Goal: Task Accomplishment & Management: Manage account settings

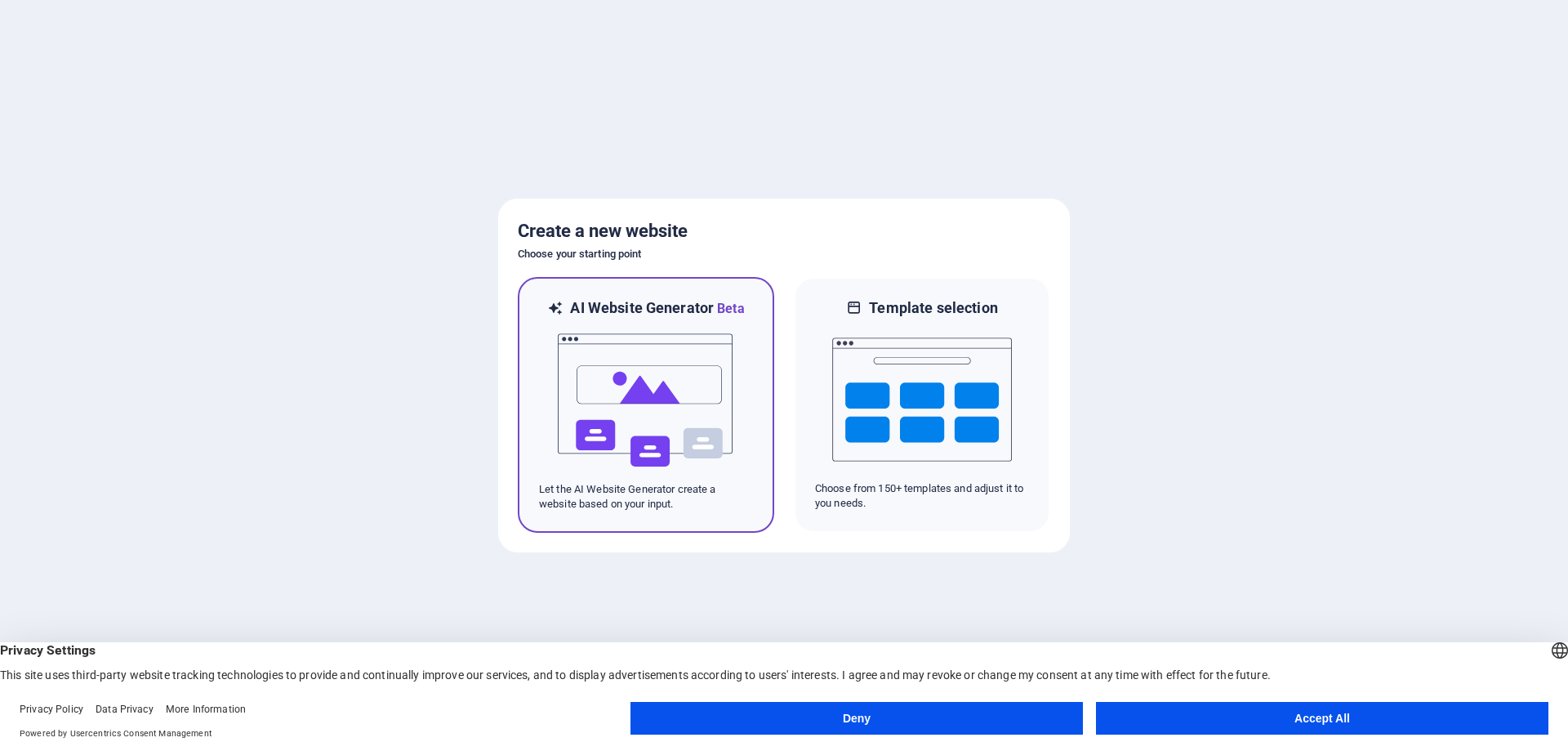
click at [661, 380] on img at bounding box center [646, 401] width 179 height 164
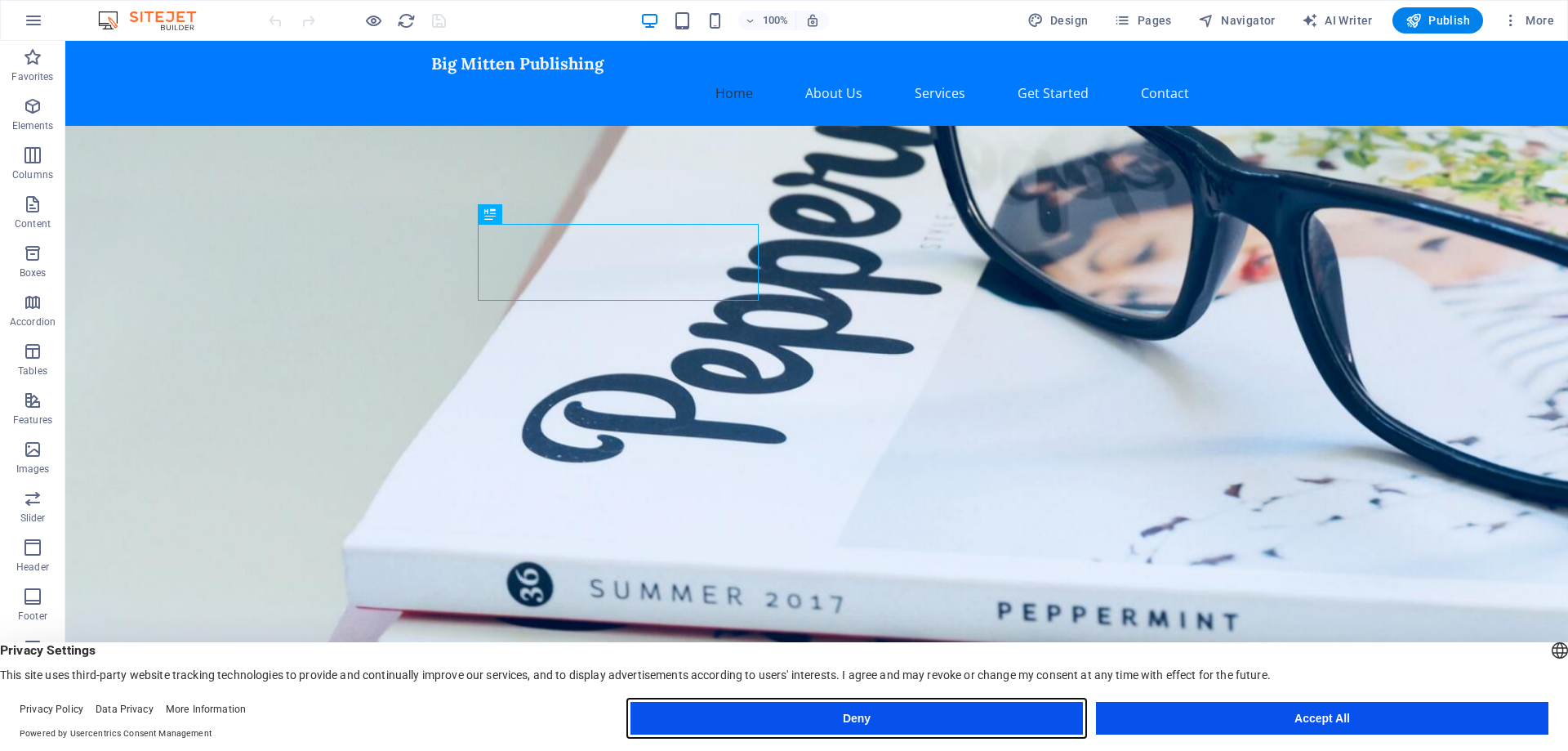
click at [875, 707] on button "Deny" at bounding box center [857, 718] width 452 height 33
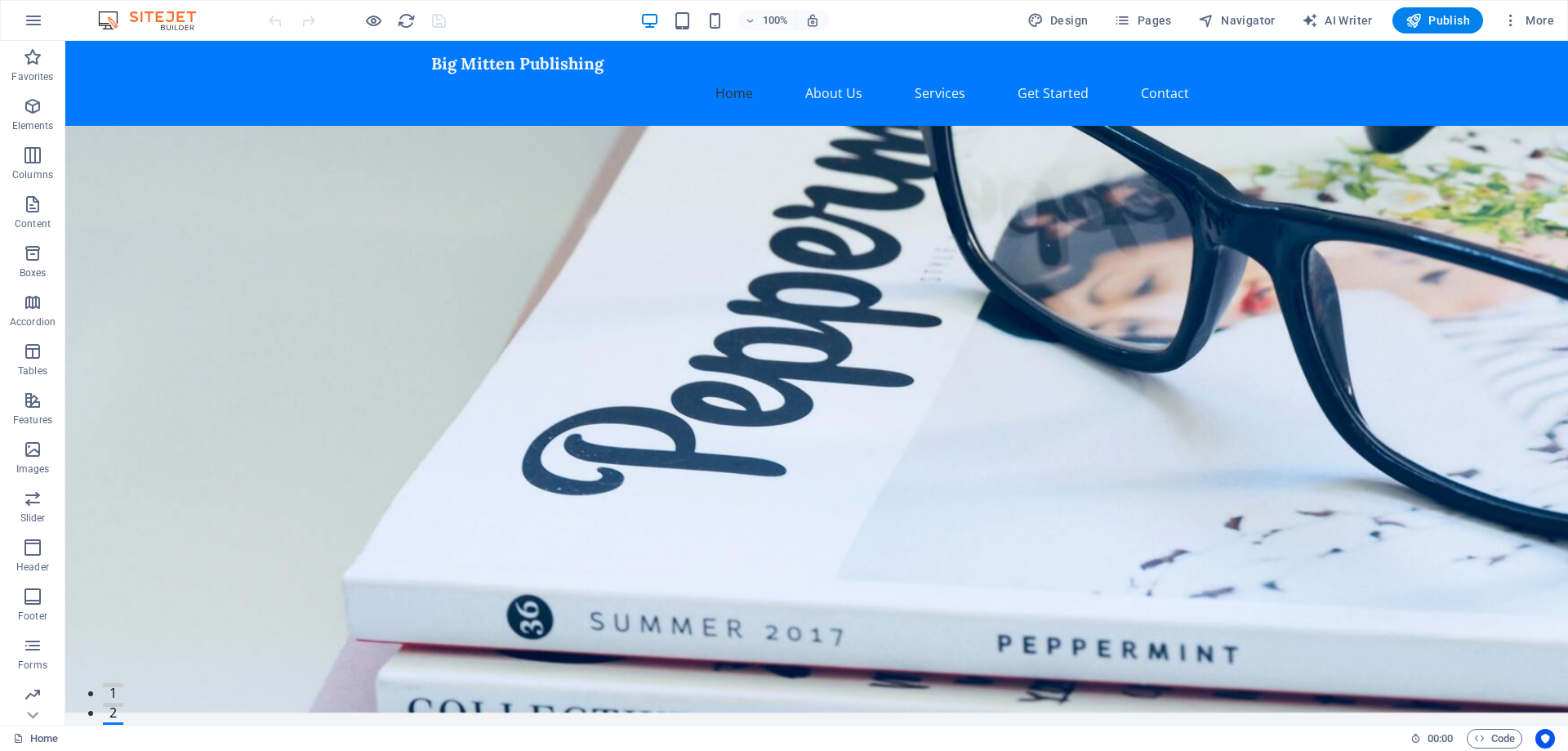
click at [1086, 192] on figure at bounding box center [816, 419] width 1502 height 587
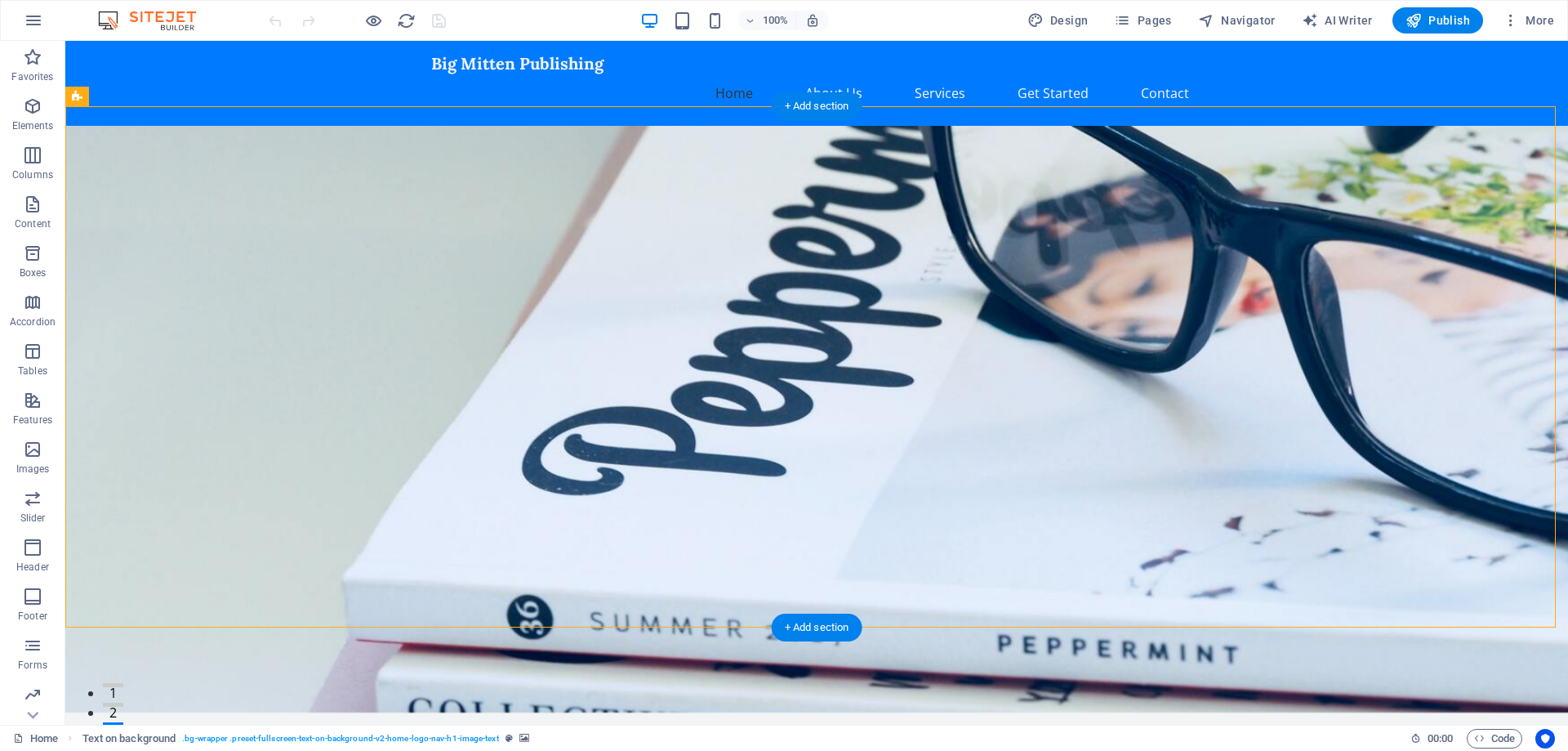
click at [929, 249] on figure at bounding box center [816, 419] width 1502 height 587
click at [32, 109] on icon "button" at bounding box center [32, 106] width 19 height 19
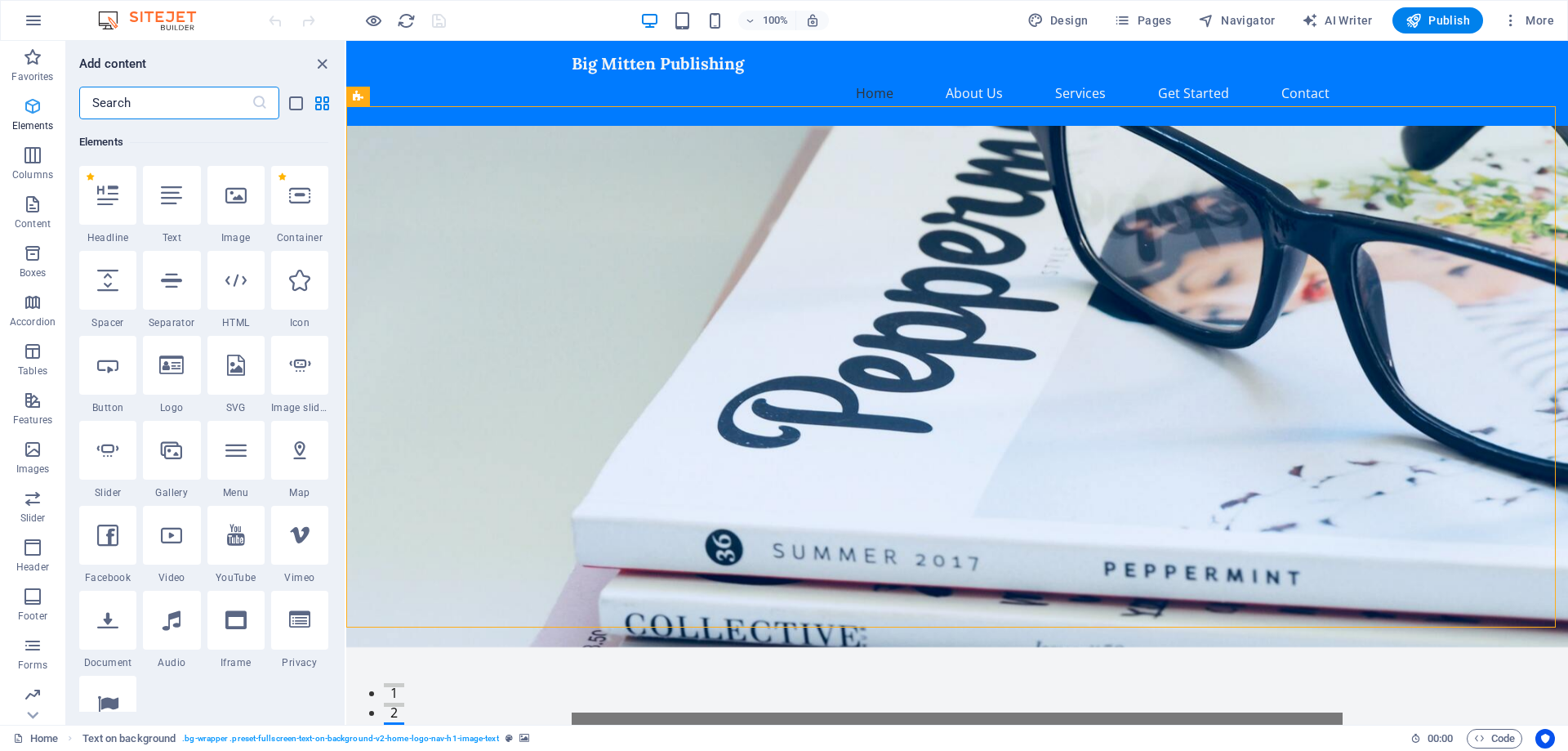
scroll to position [174, 0]
click at [990, 249] on figure at bounding box center [957, 386] width 1222 height 522
click at [515, 94] on icon at bounding box center [514, 97] width 13 height 18
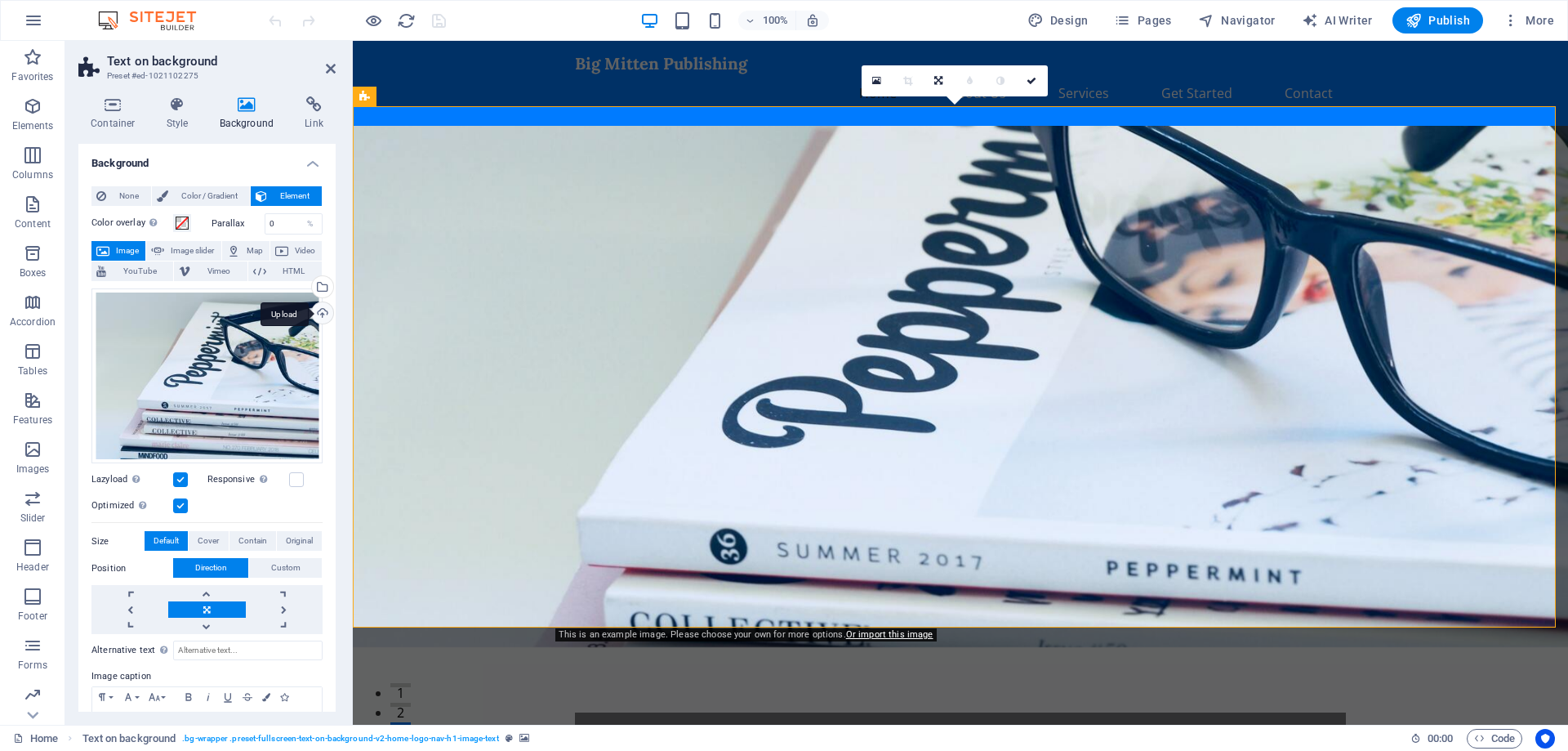
click at [318, 314] on div "Upload" at bounding box center [320, 314] width 24 height 24
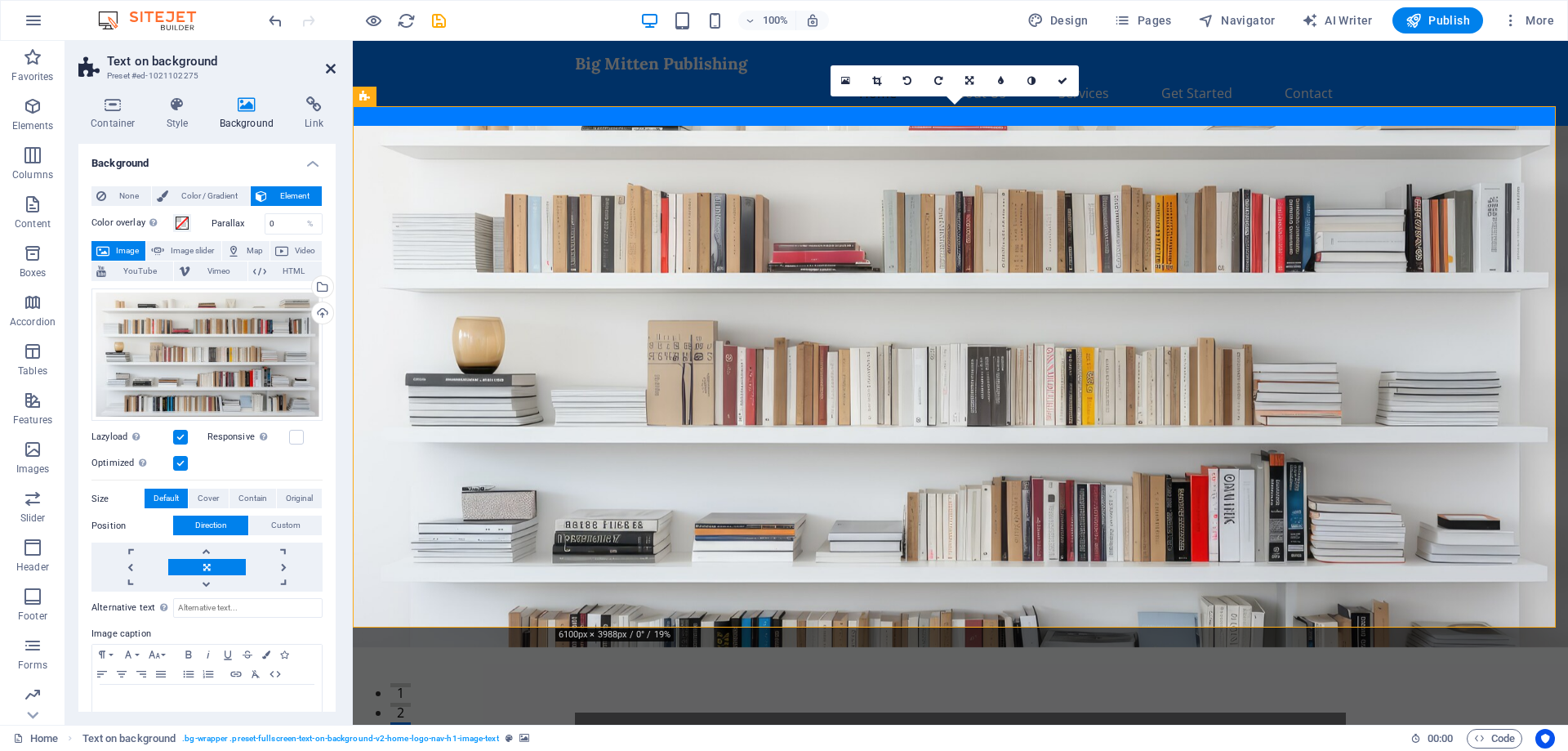
click at [332, 64] on icon at bounding box center [331, 68] width 10 height 13
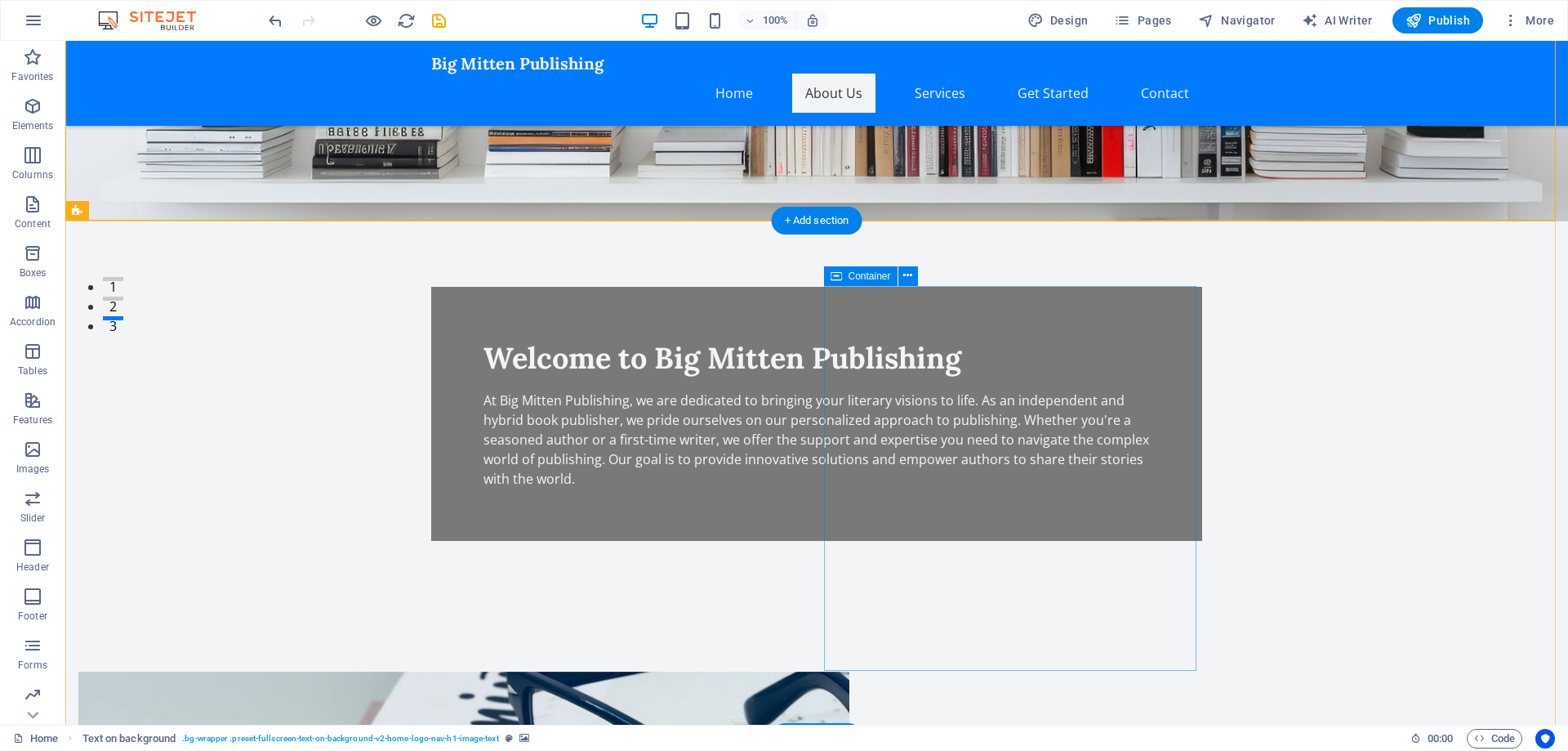
scroll to position [407, 0]
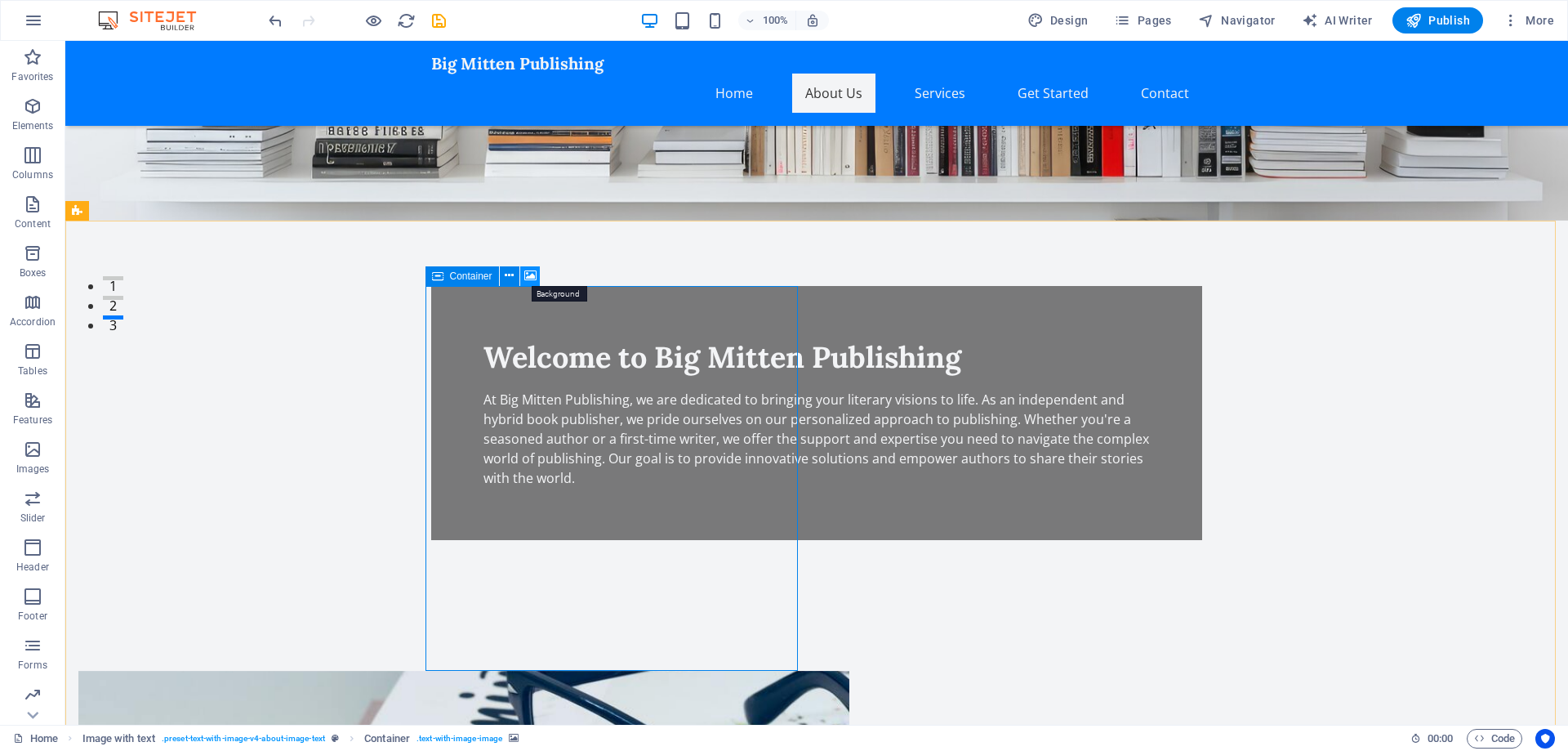
click at [532, 274] on icon at bounding box center [530, 275] width 13 height 18
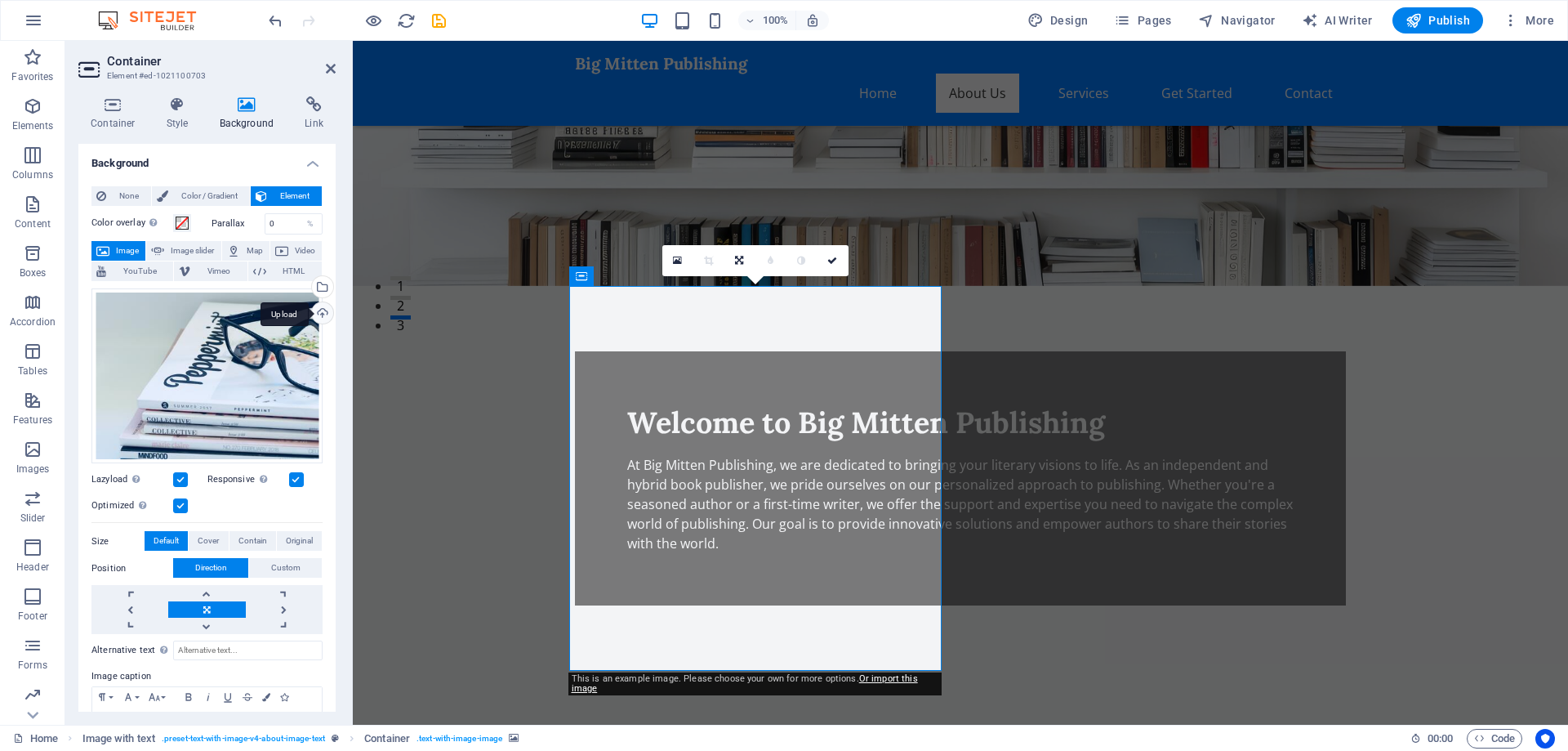
click at [321, 311] on div "Upload" at bounding box center [320, 314] width 24 height 24
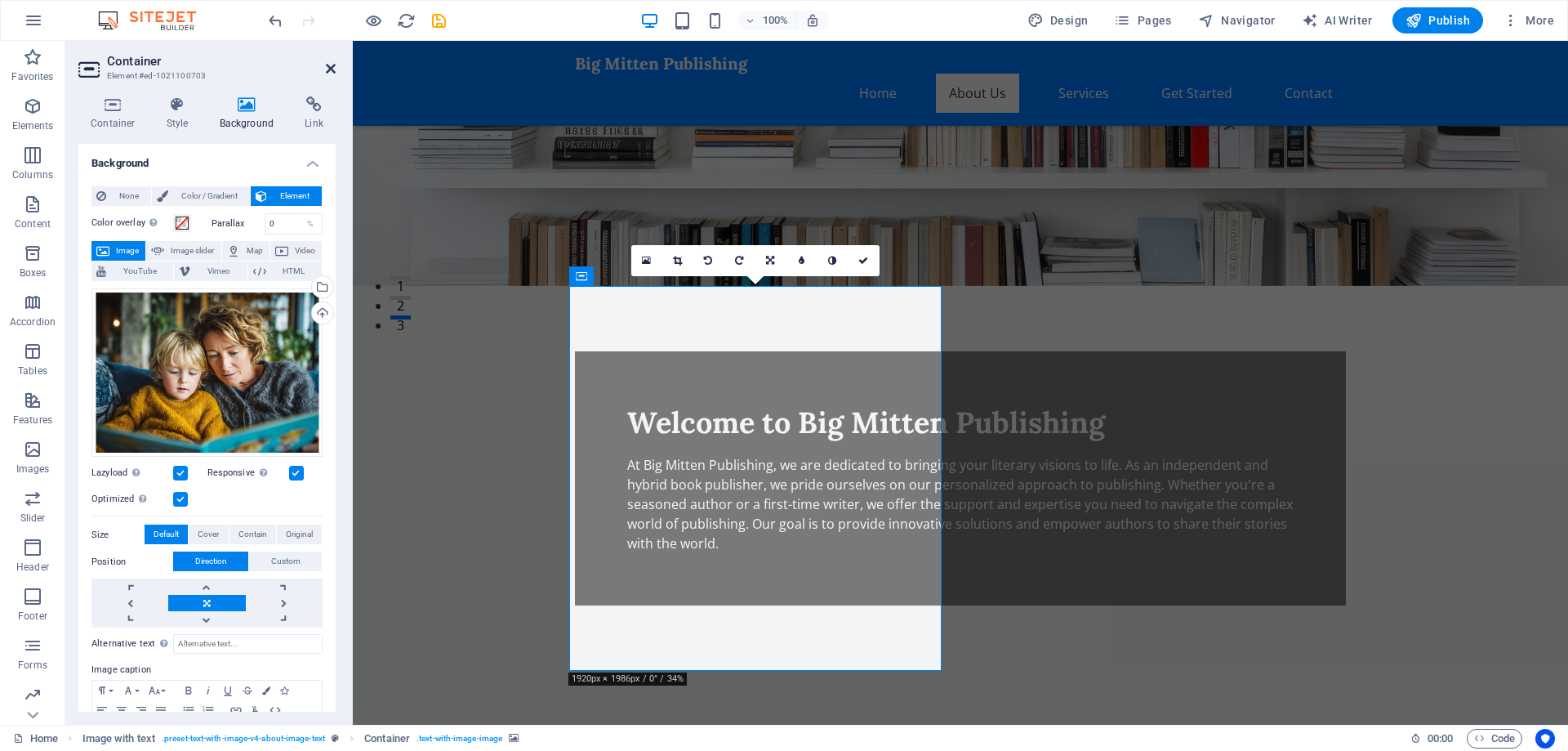
click at [329, 70] on icon at bounding box center [331, 68] width 10 height 13
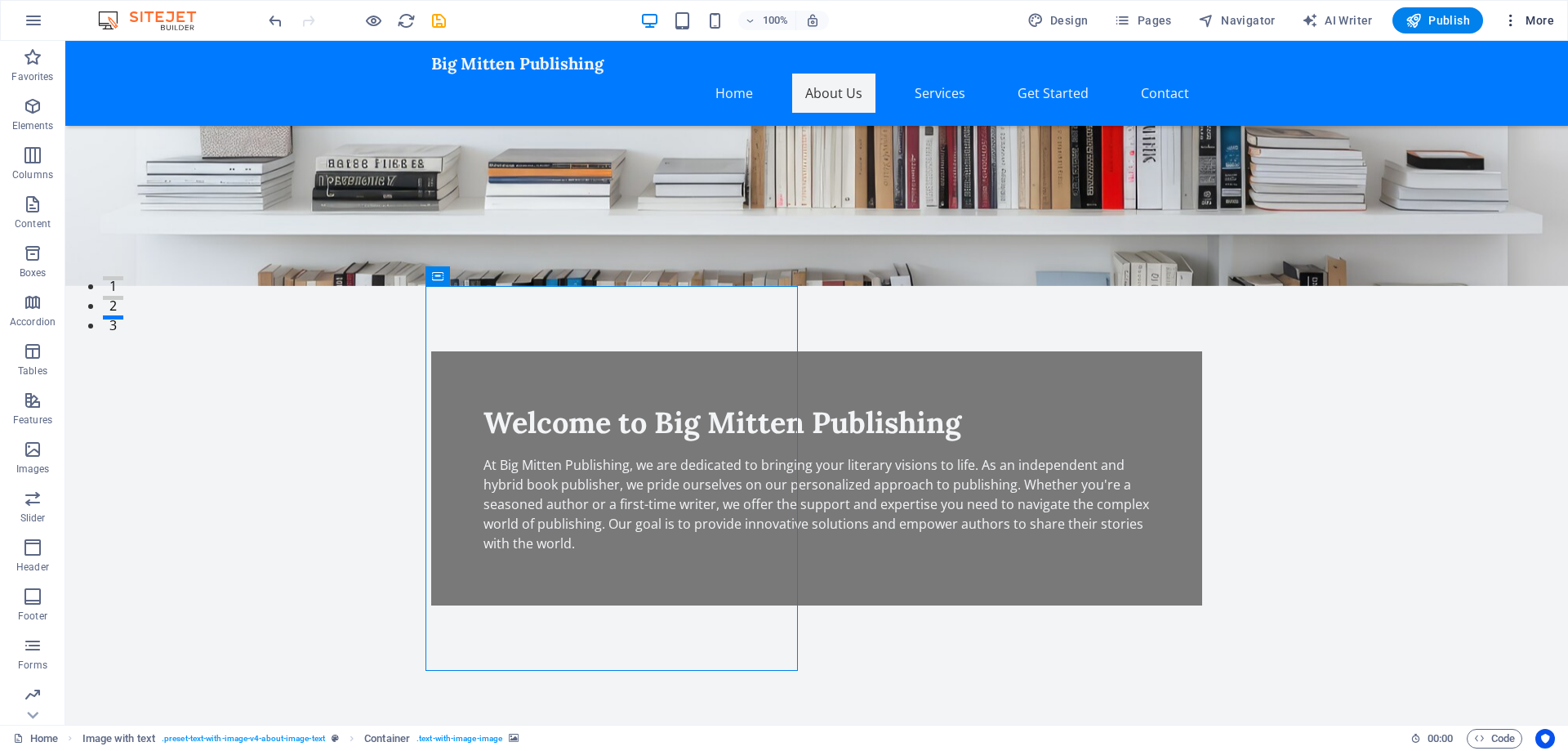
click at [1510, 23] on icon "button" at bounding box center [1510, 21] width 17 height 17
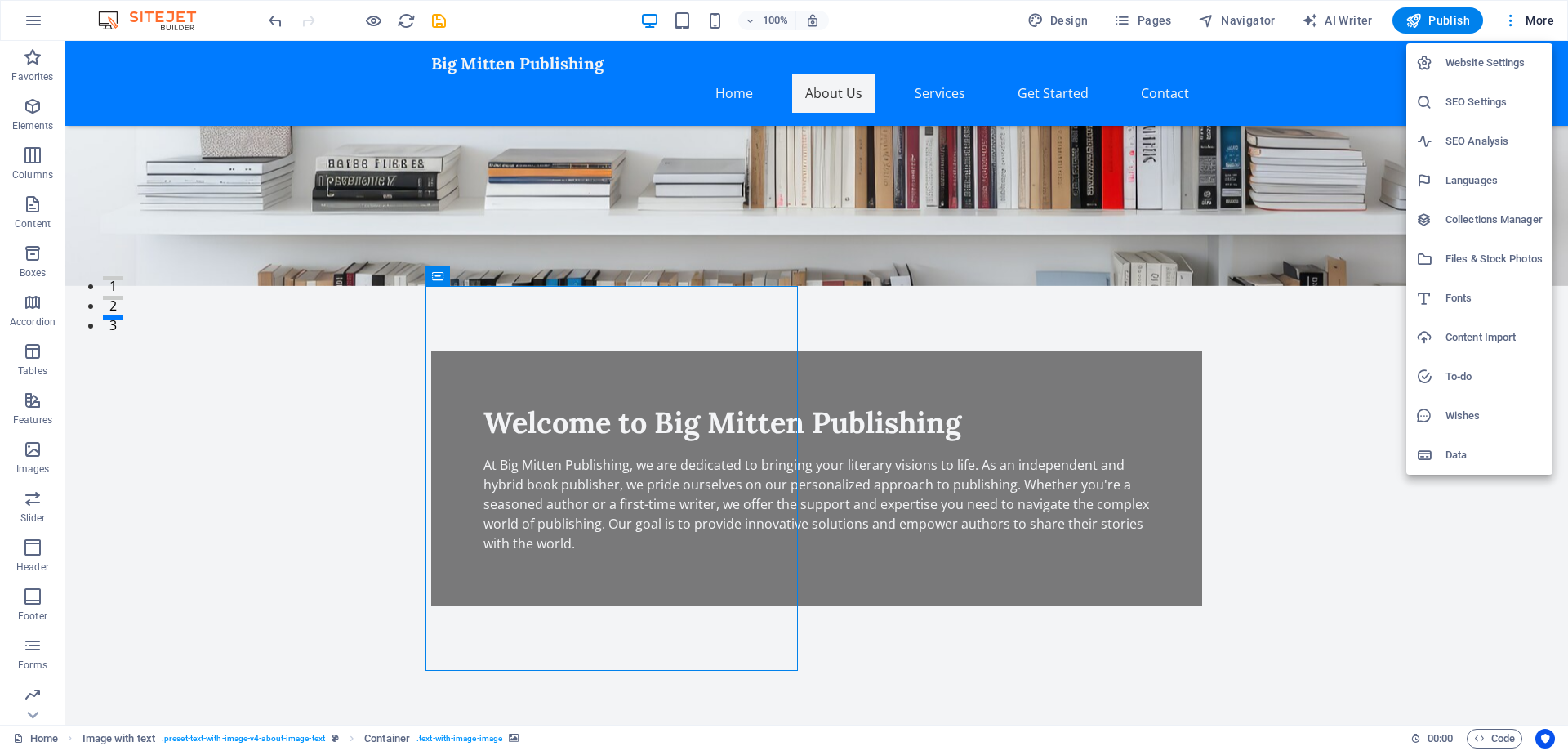
click at [442, 19] on div at bounding box center [784, 376] width 1568 height 751
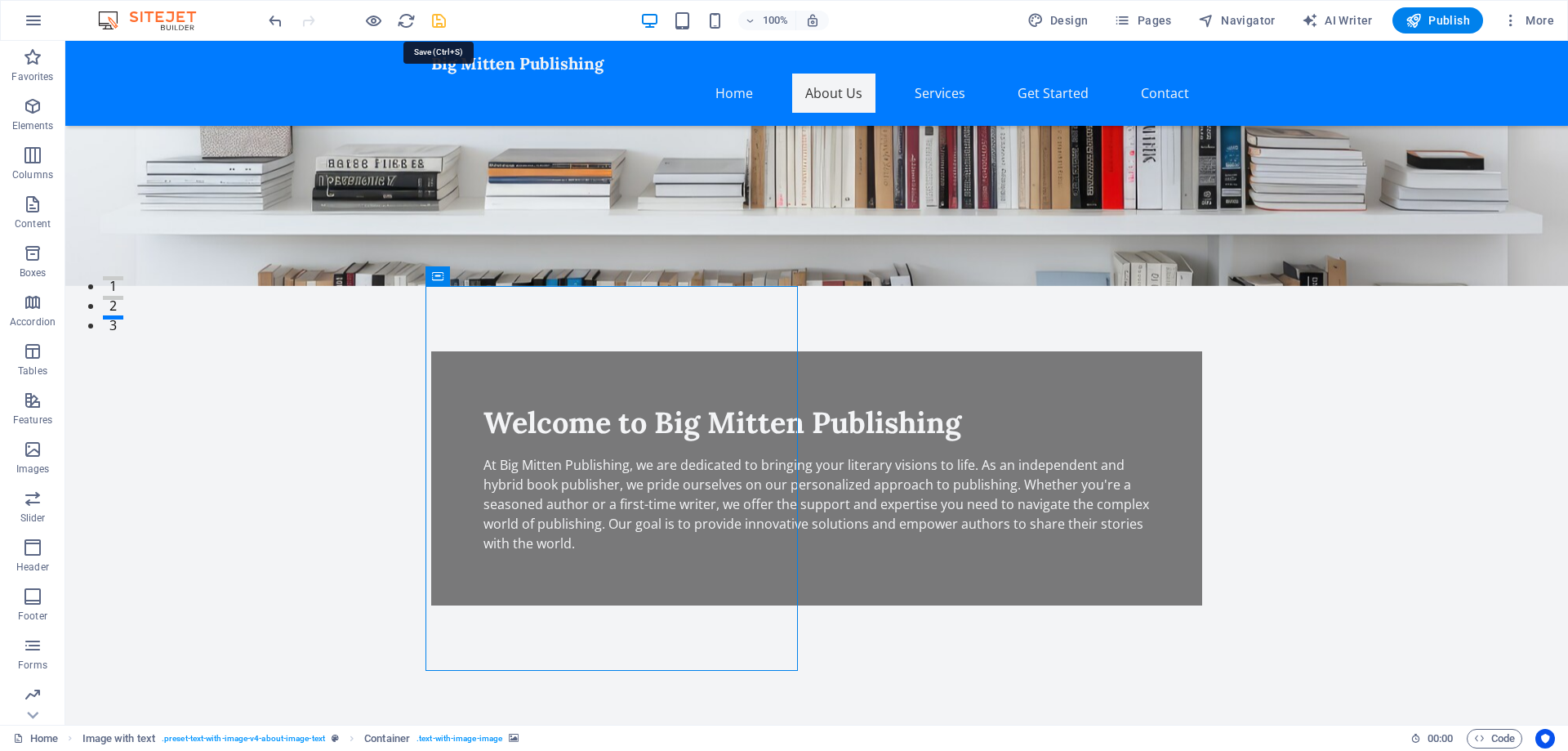
click at [439, 23] on icon "save" at bounding box center [439, 21] width 19 height 19
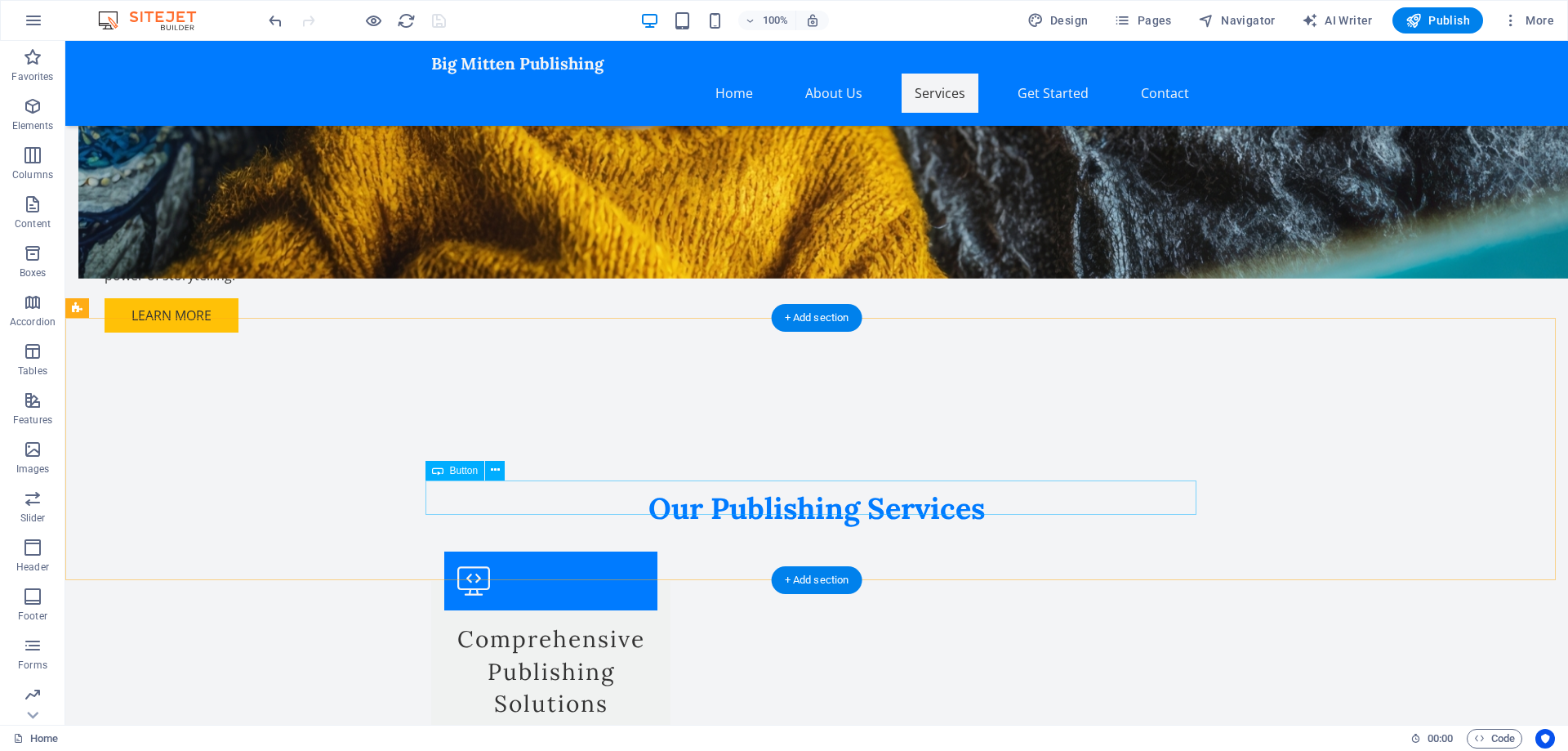
scroll to position [1549, 0]
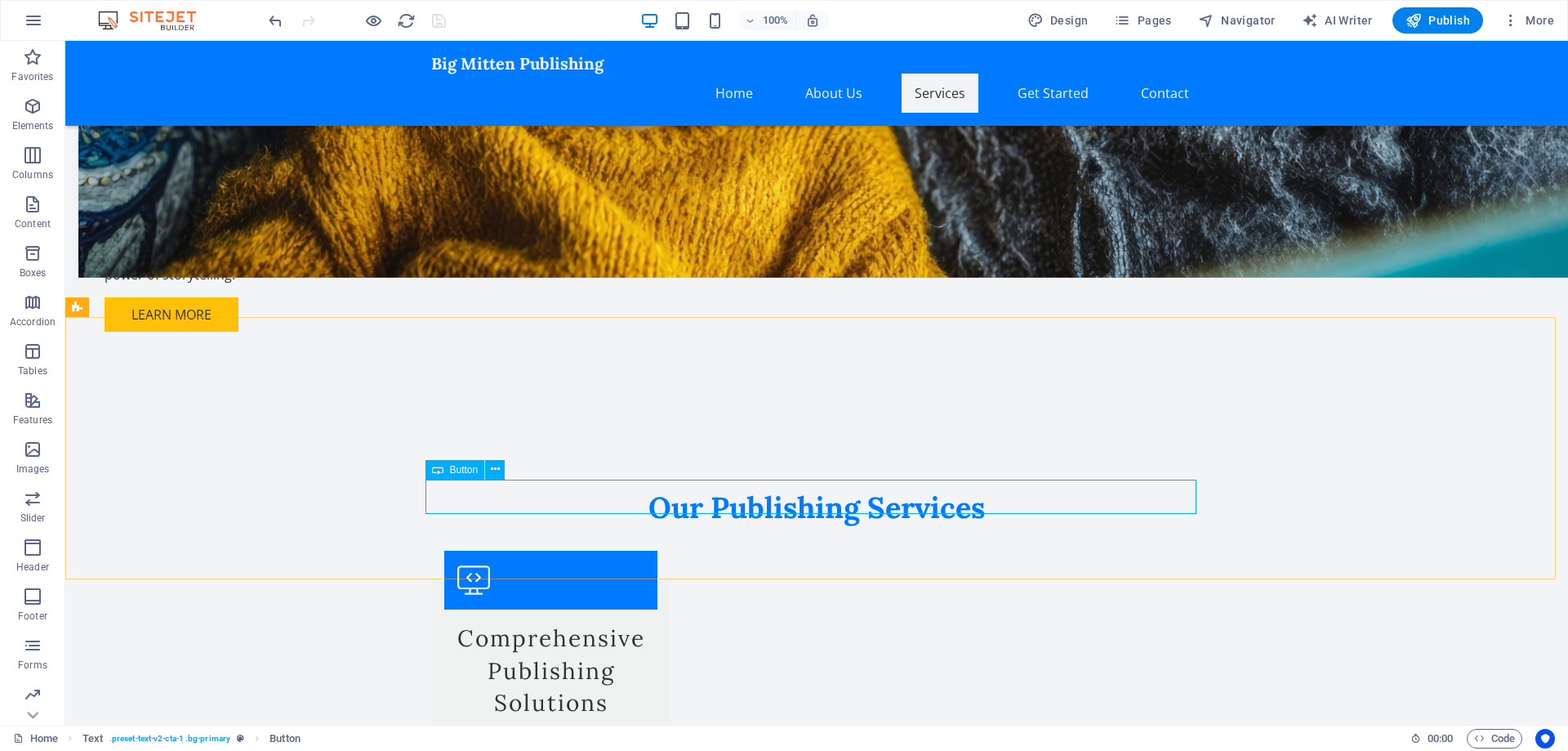
click at [453, 471] on span "Button" at bounding box center [464, 470] width 28 height 10
click at [492, 476] on icon at bounding box center [495, 469] width 9 height 18
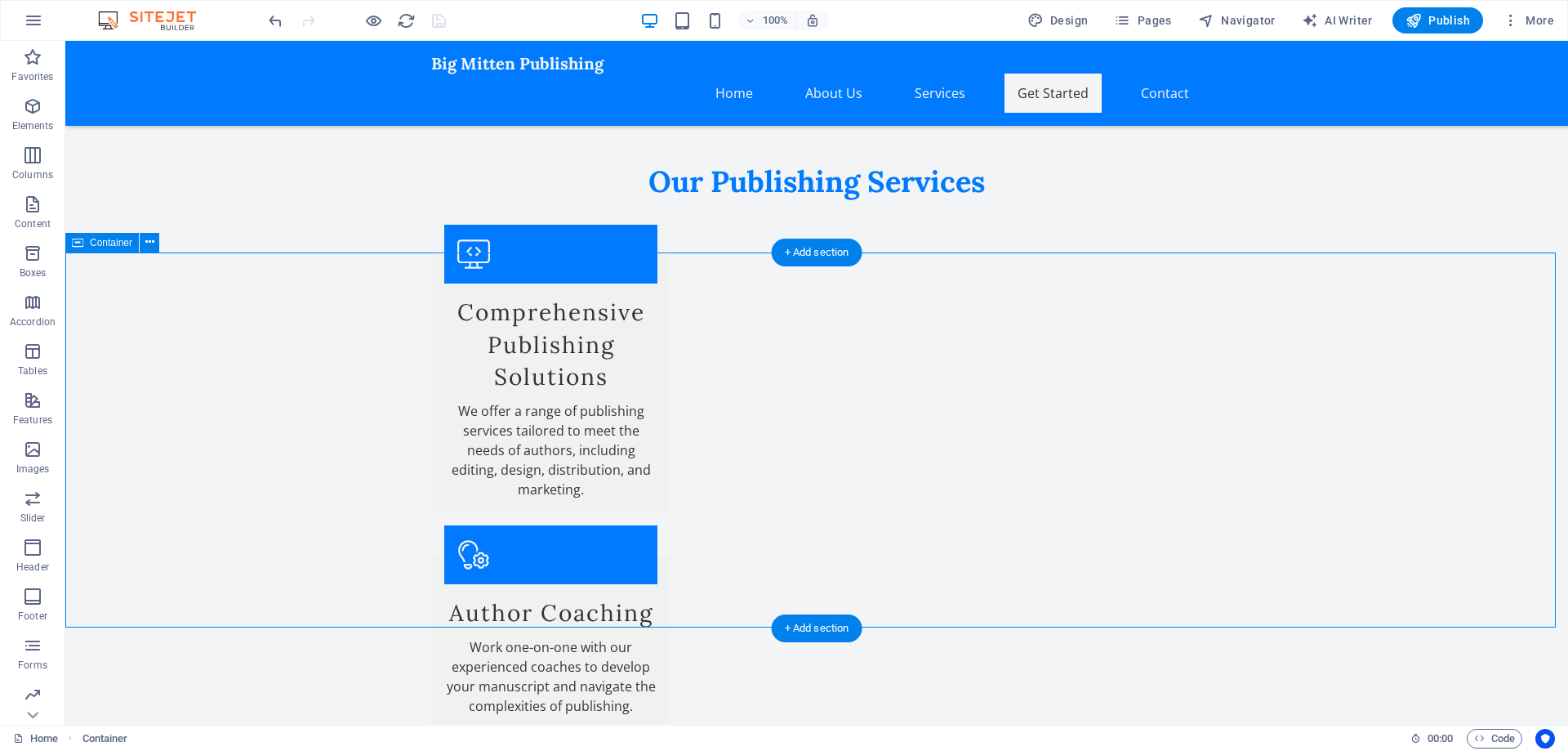
scroll to position [1876, 0]
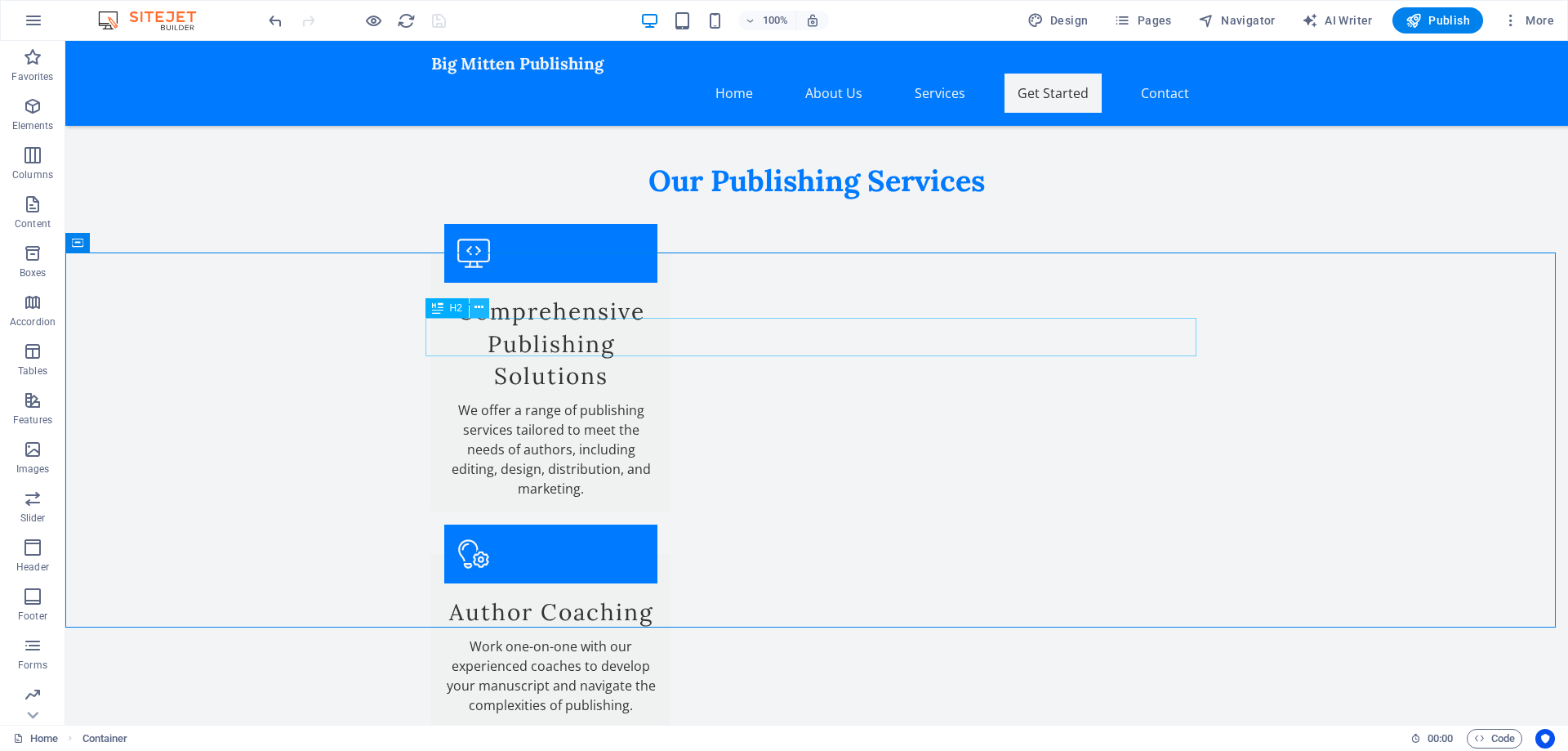
click at [479, 304] on icon at bounding box center [479, 307] width 9 height 18
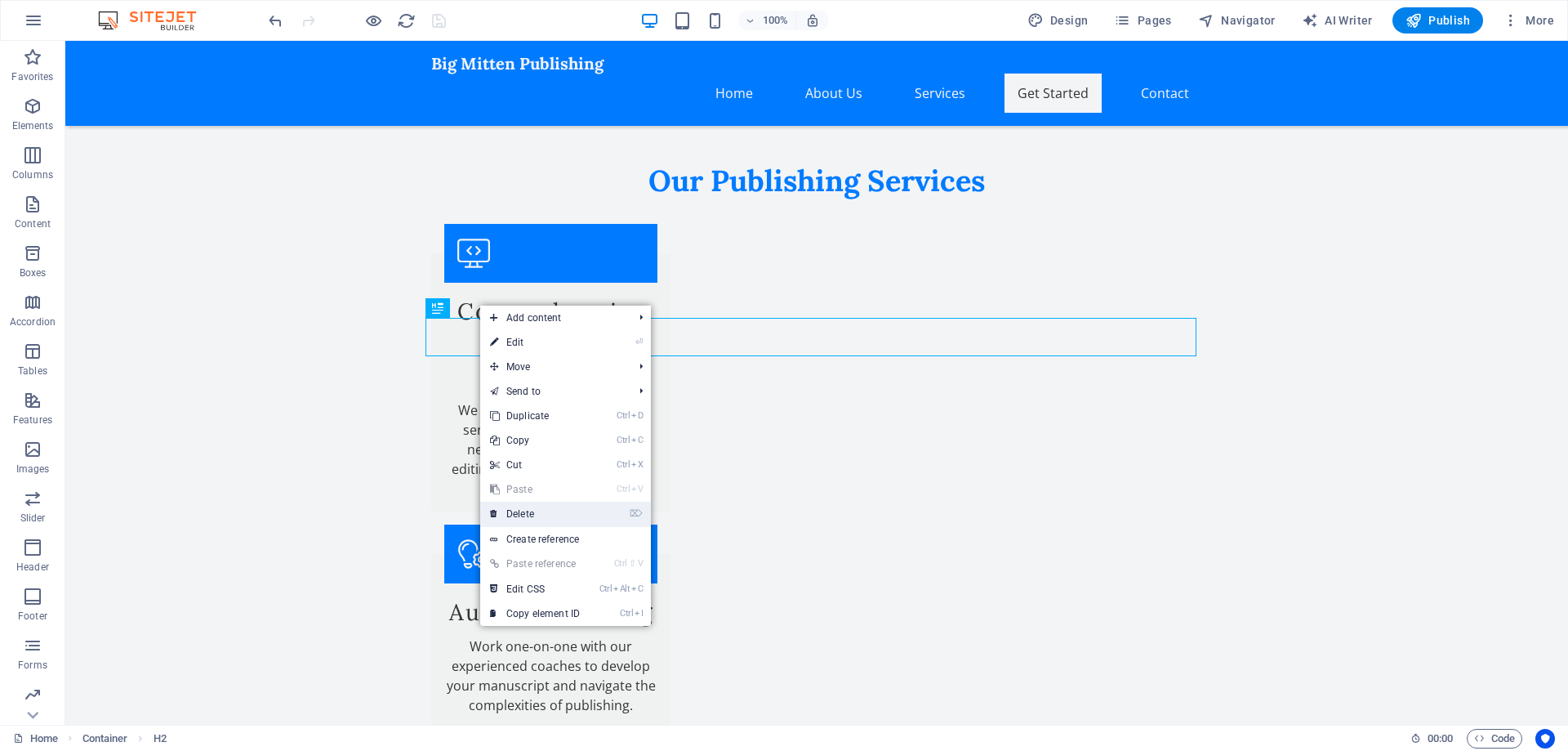
click at [527, 515] on link "⌦ Delete" at bounding box center [535, 513] width 109 height 24
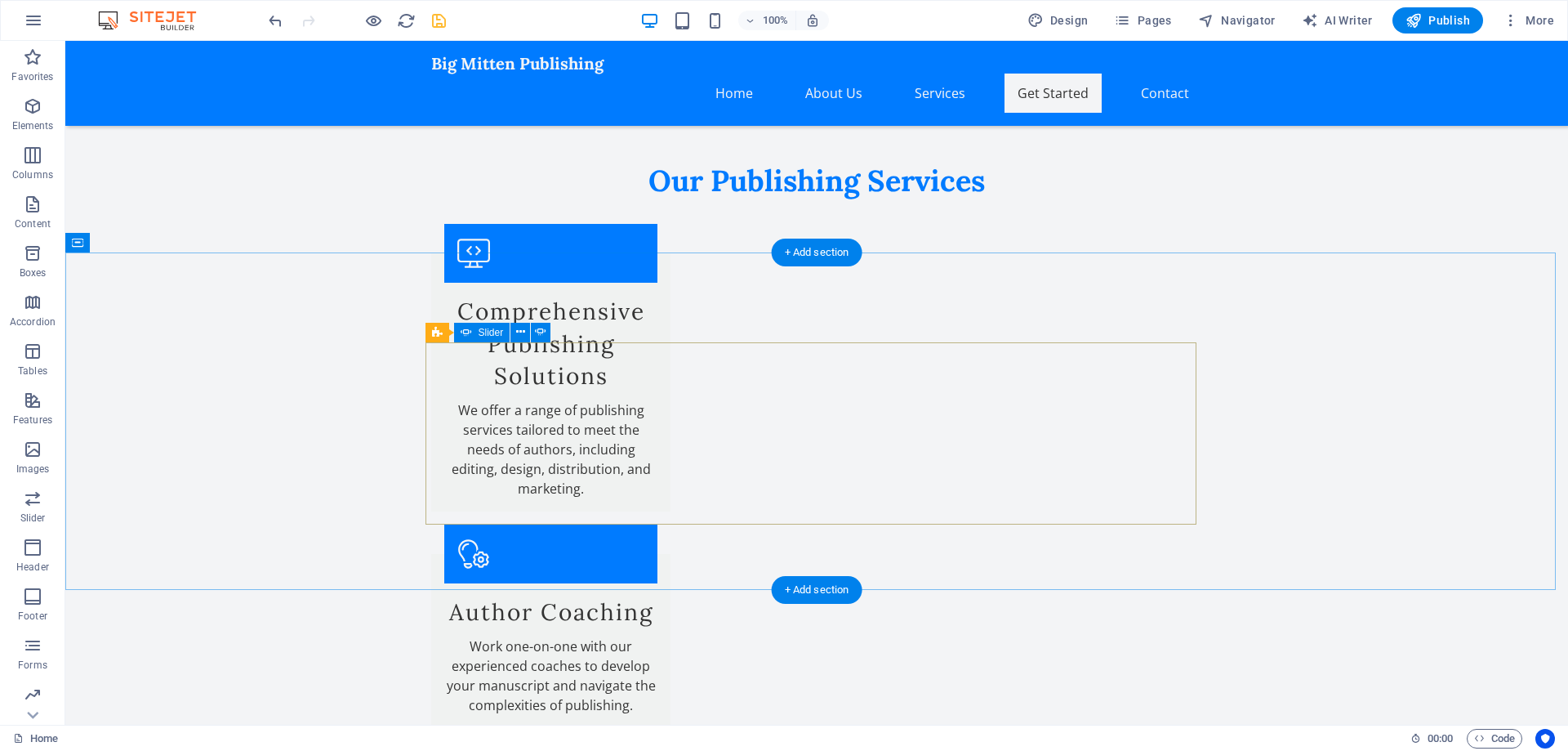
click at [517, 331] on icon at bounding box center [520, 332] width 9 height 18
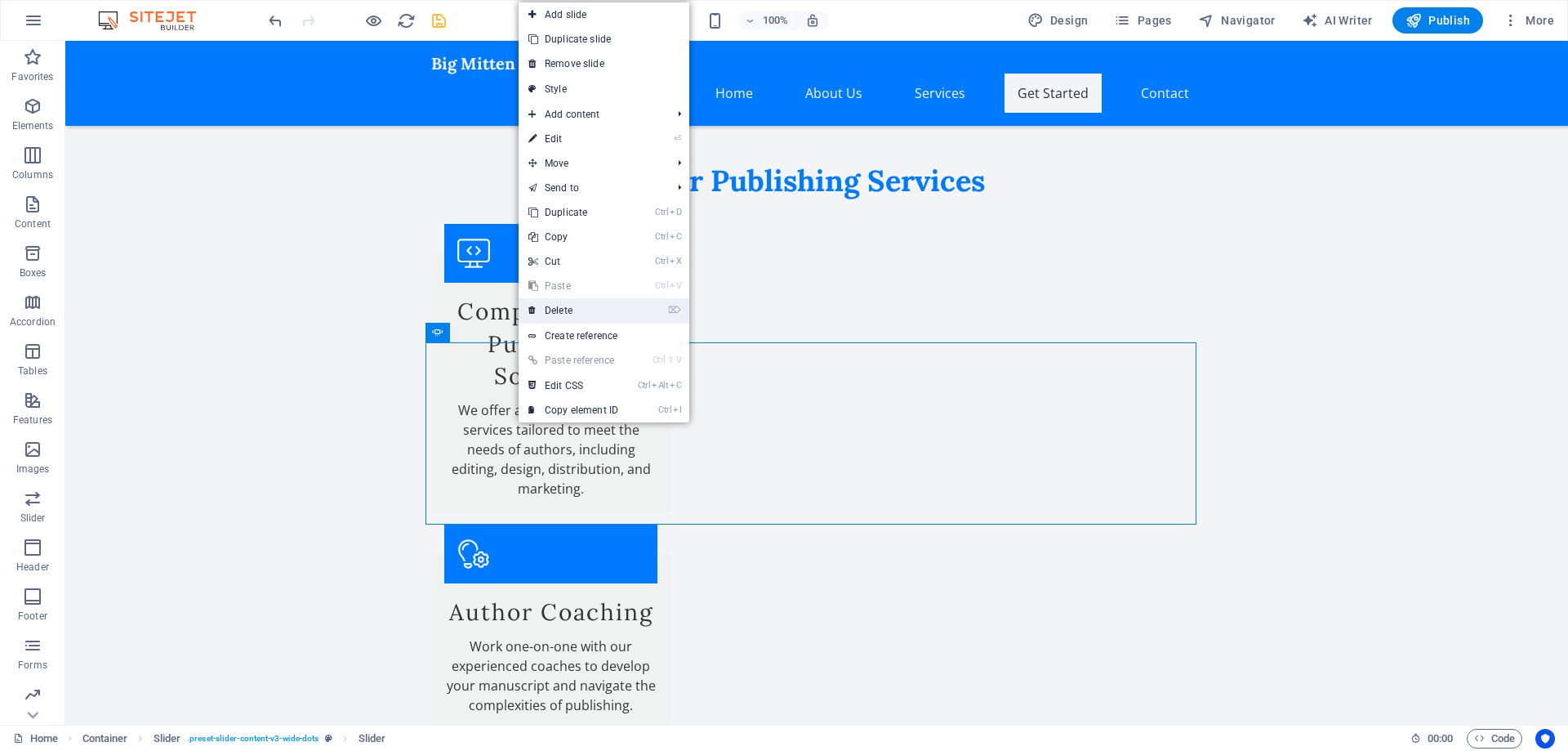
click at [547, 310] on link "⌦ Delete" at bounding box center [573, 310] width 109 height 24
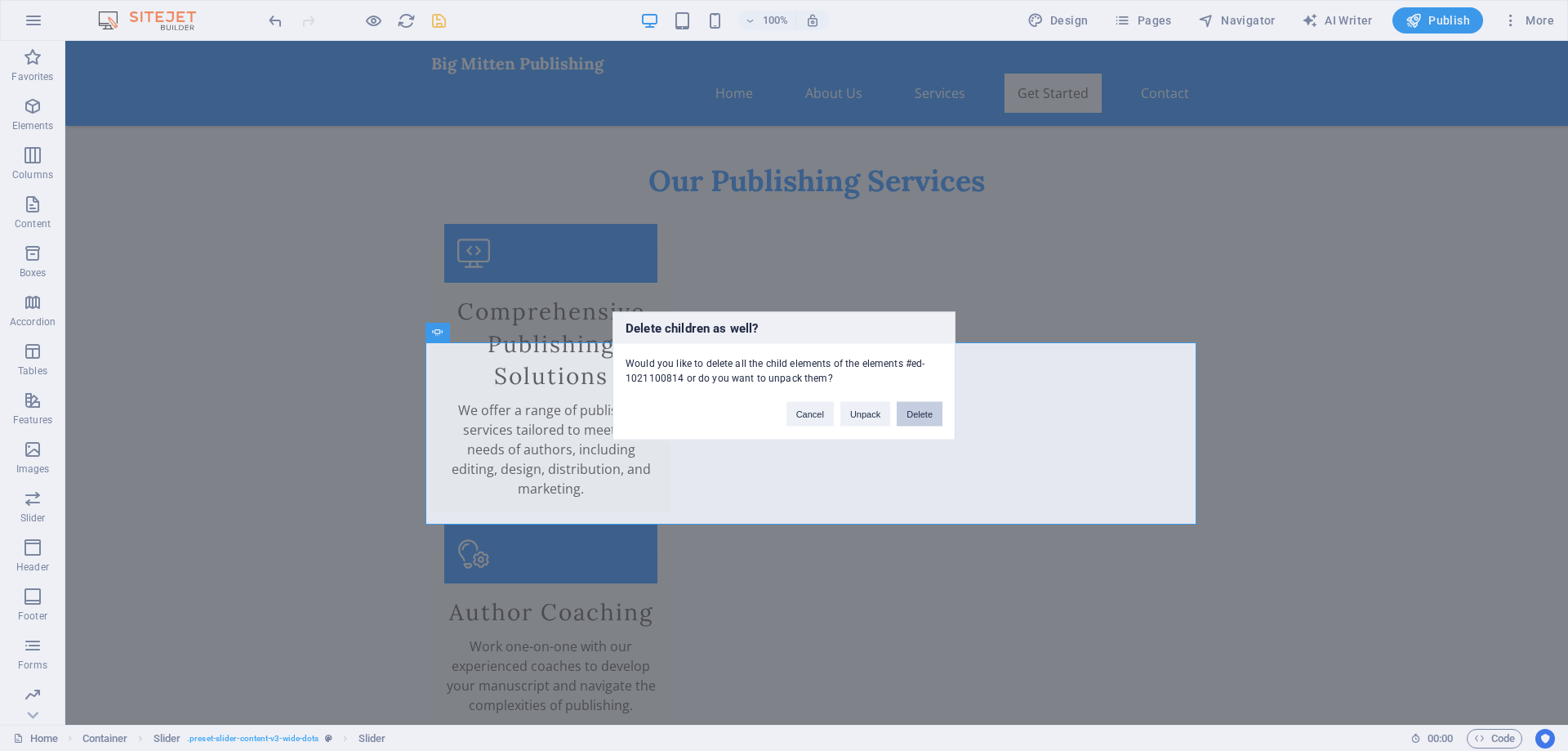
click at [912, 416] on button "Delete" at bounding box center [919, 413] width 46 height 24
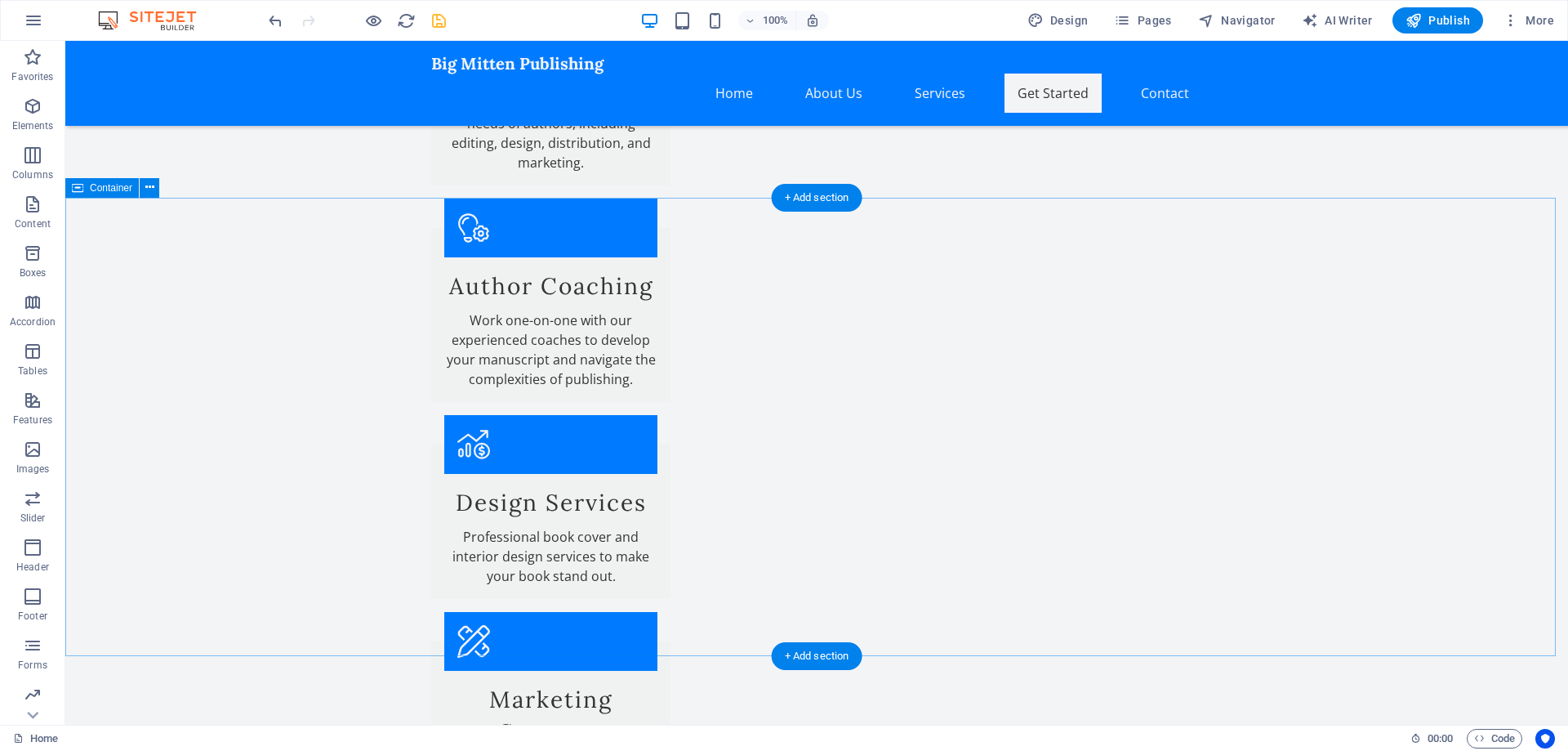
scroll to position [2202, 0]
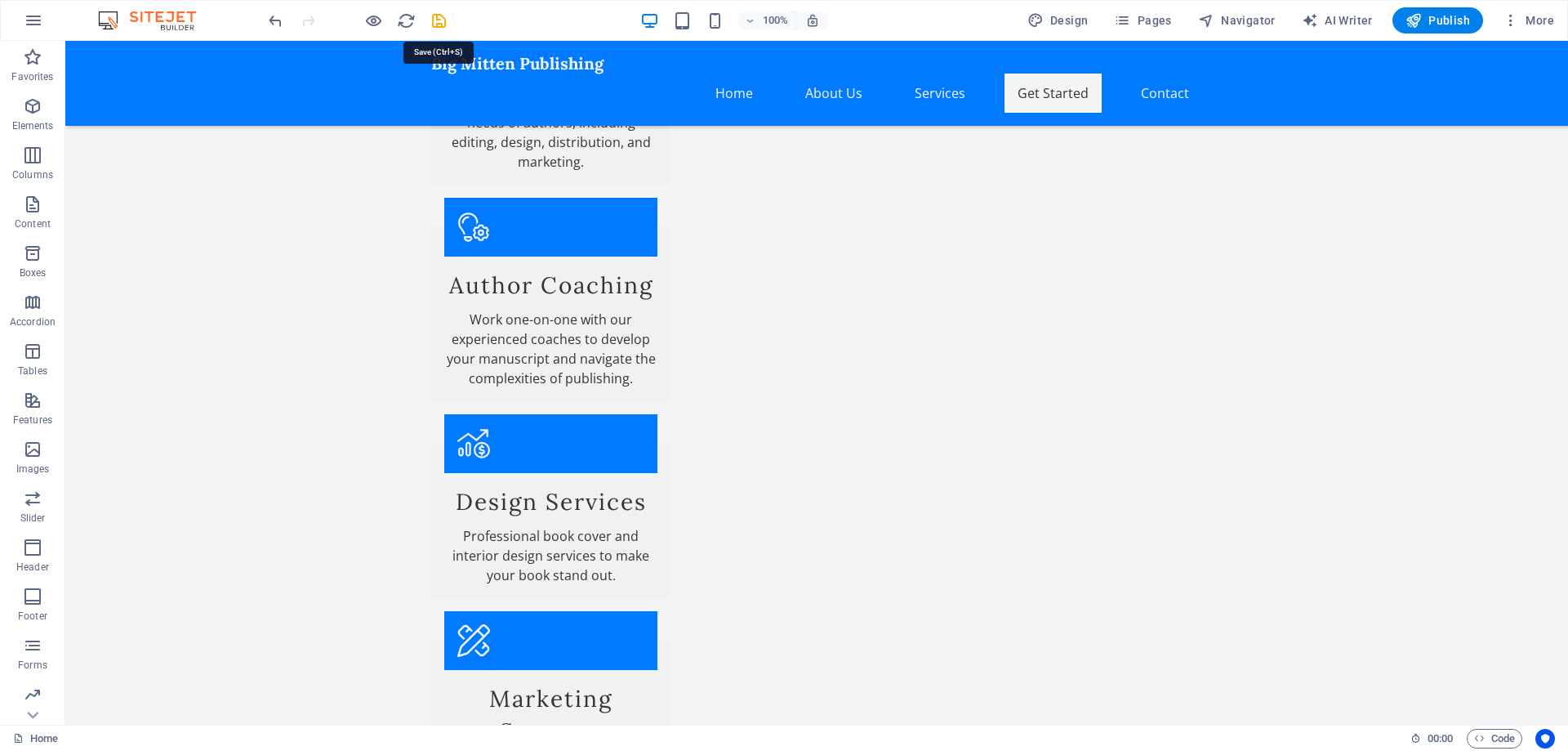
drag, startPoint x: 443, startPoint y: 19, endPoint x: 455, endPoint y: 28, distance: 15.0
click at [444, 19] on icon "save" at bounding box center [439, 21] width 19 height 19
checkbox input "false"
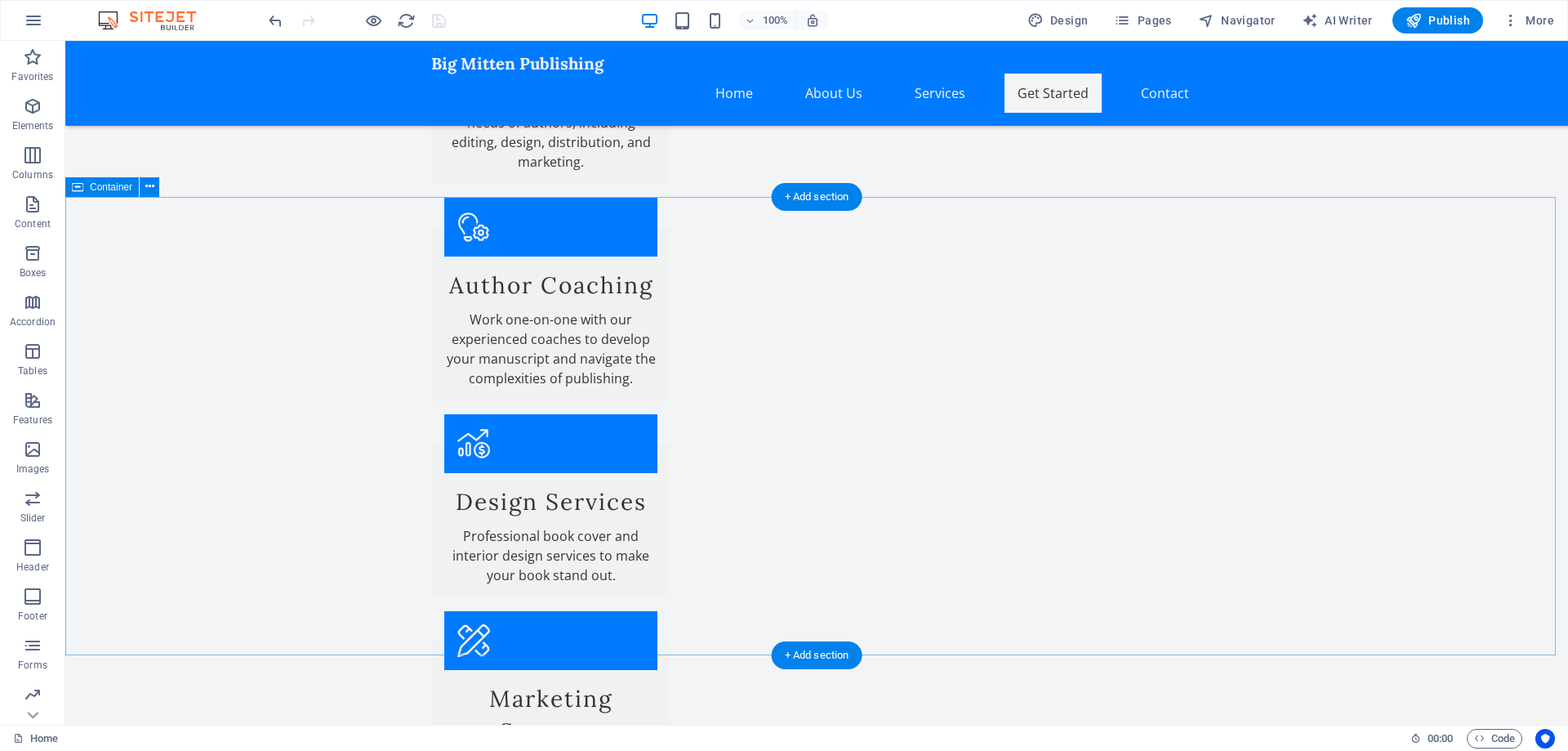
click at [148, 189] on icon at bounding box center [149, 186] width 9 height 18
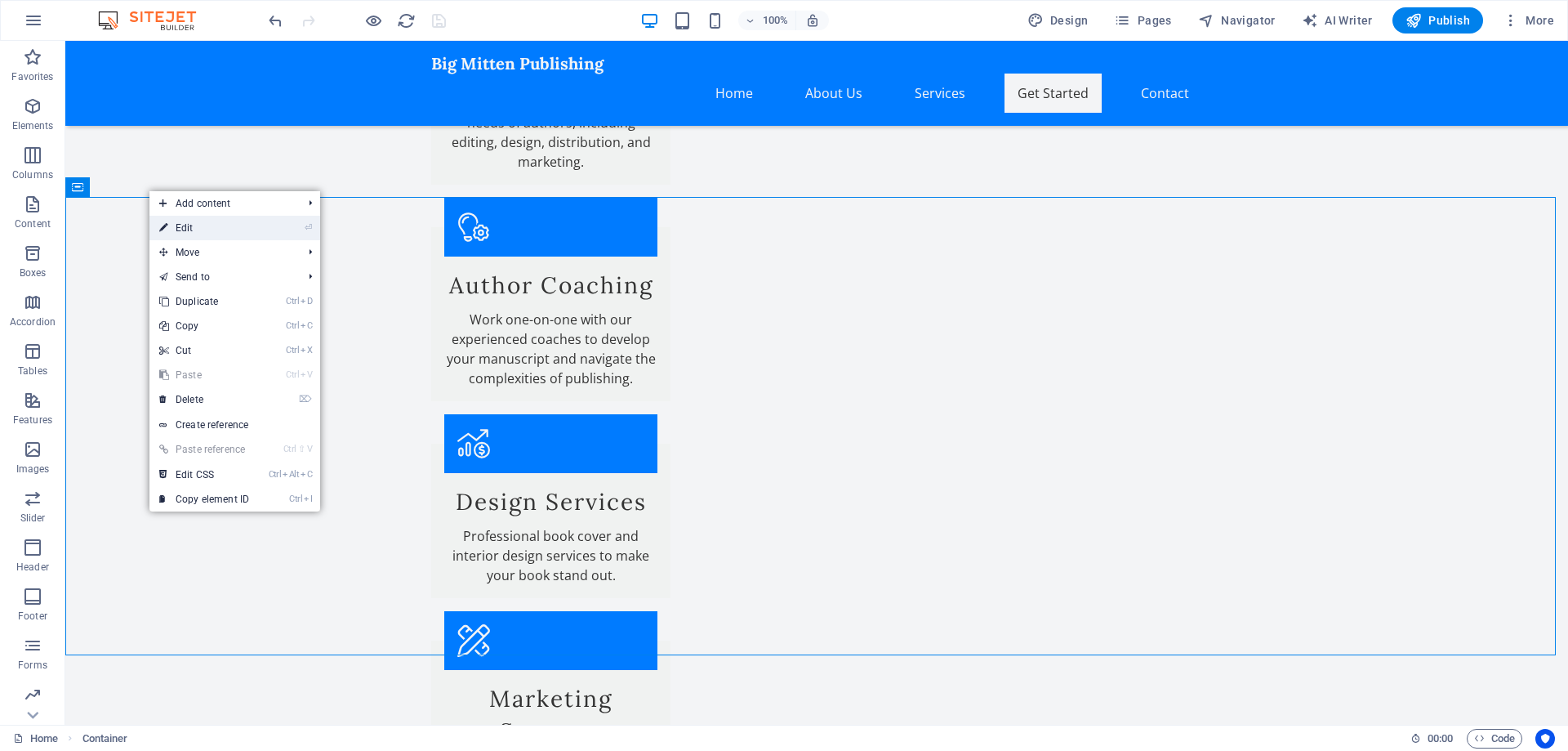
click at [174, 222] on link "⏎ Edit" at bounding box center [204, 227] width 109 height 24
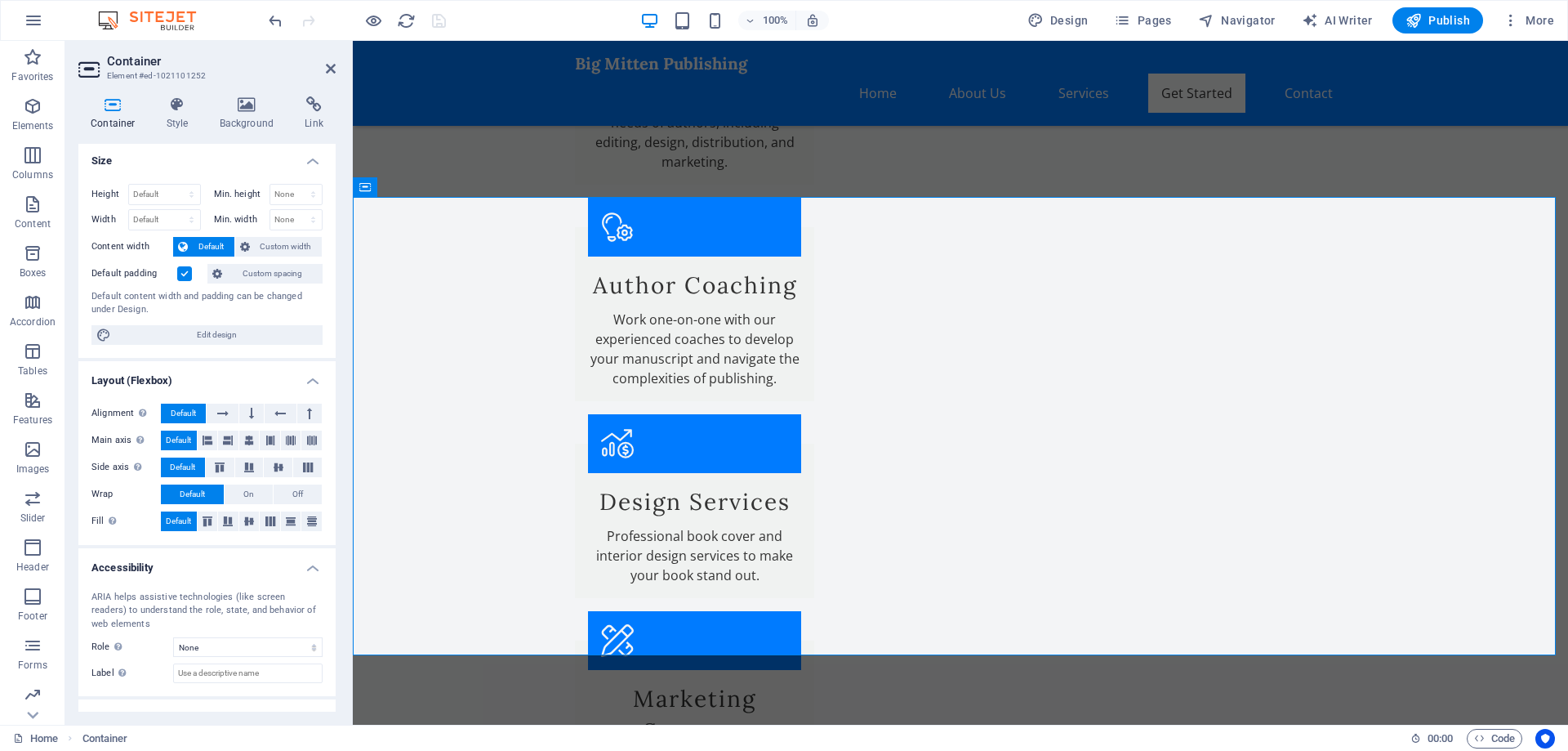
scroll to position [0, 0]
click at [326, 65] on icon at bounding box center [331, 68] width 10 height 13
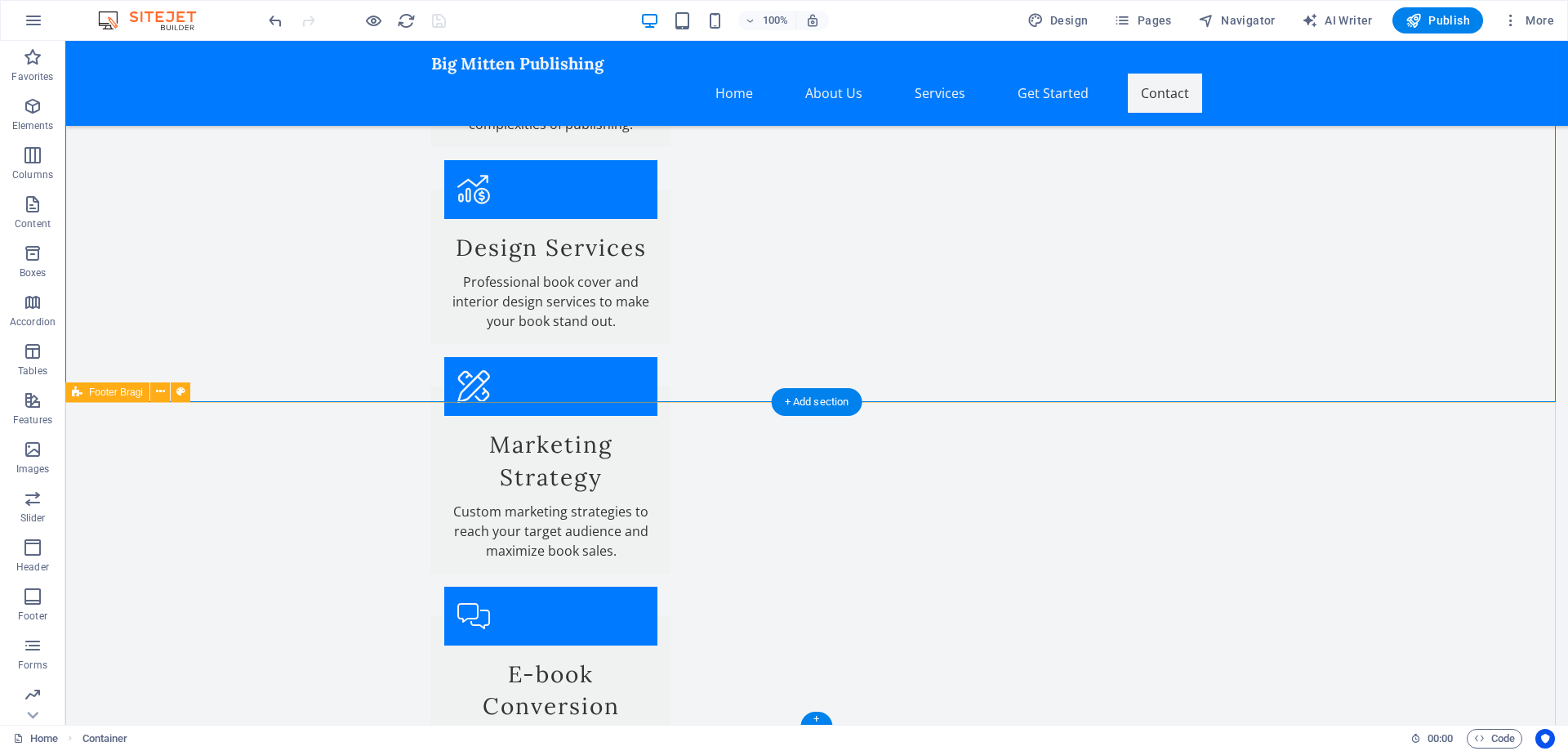
scroll to position [2457, 0]
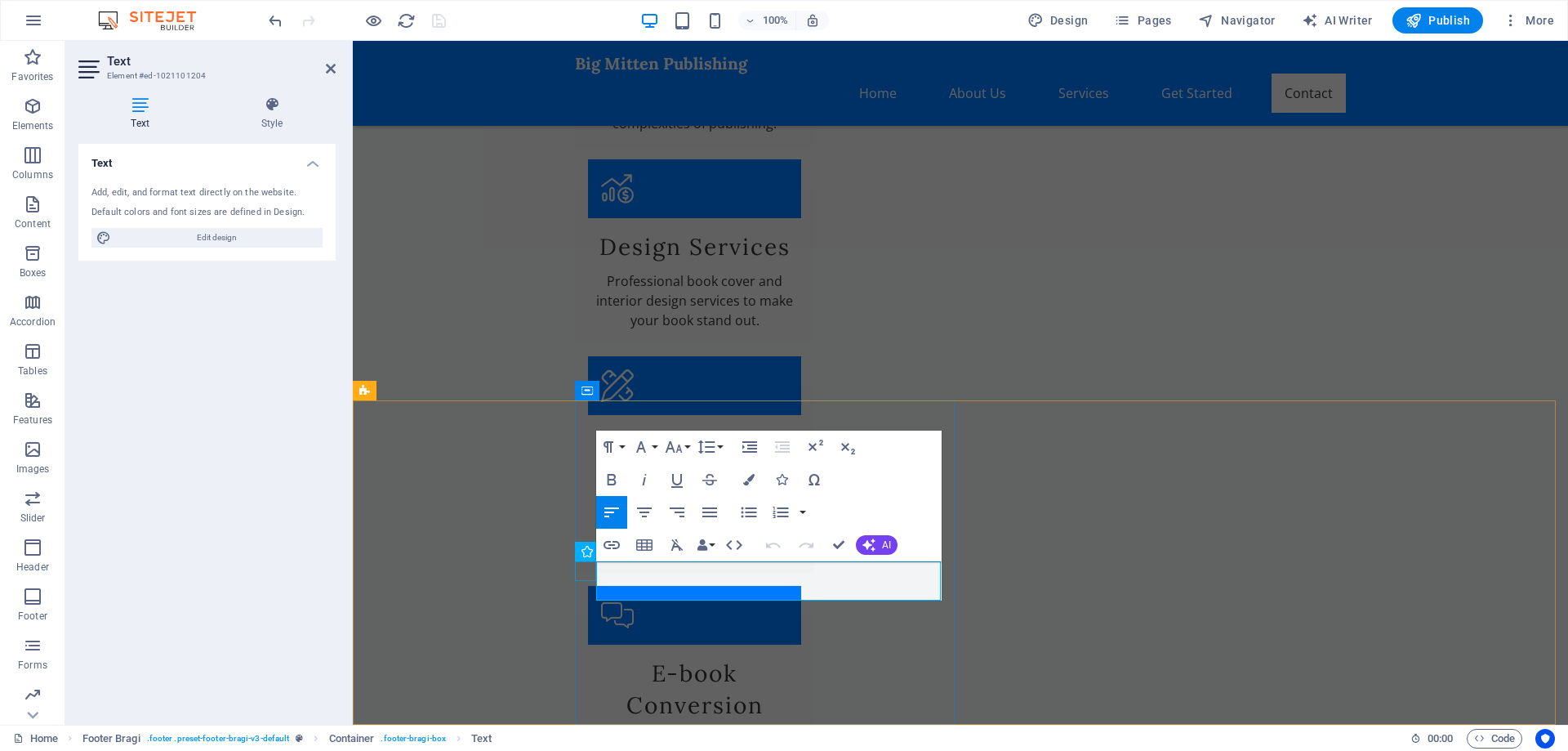
drag, startPoint x: 717, startPoint y: 572, endPoint x: 589, endPoint y: 574, distance: 128.0
drag, startPoint x: 705, startPoint y: 590, endPoint x: 943, endPoint y: 641, distance: 243.4
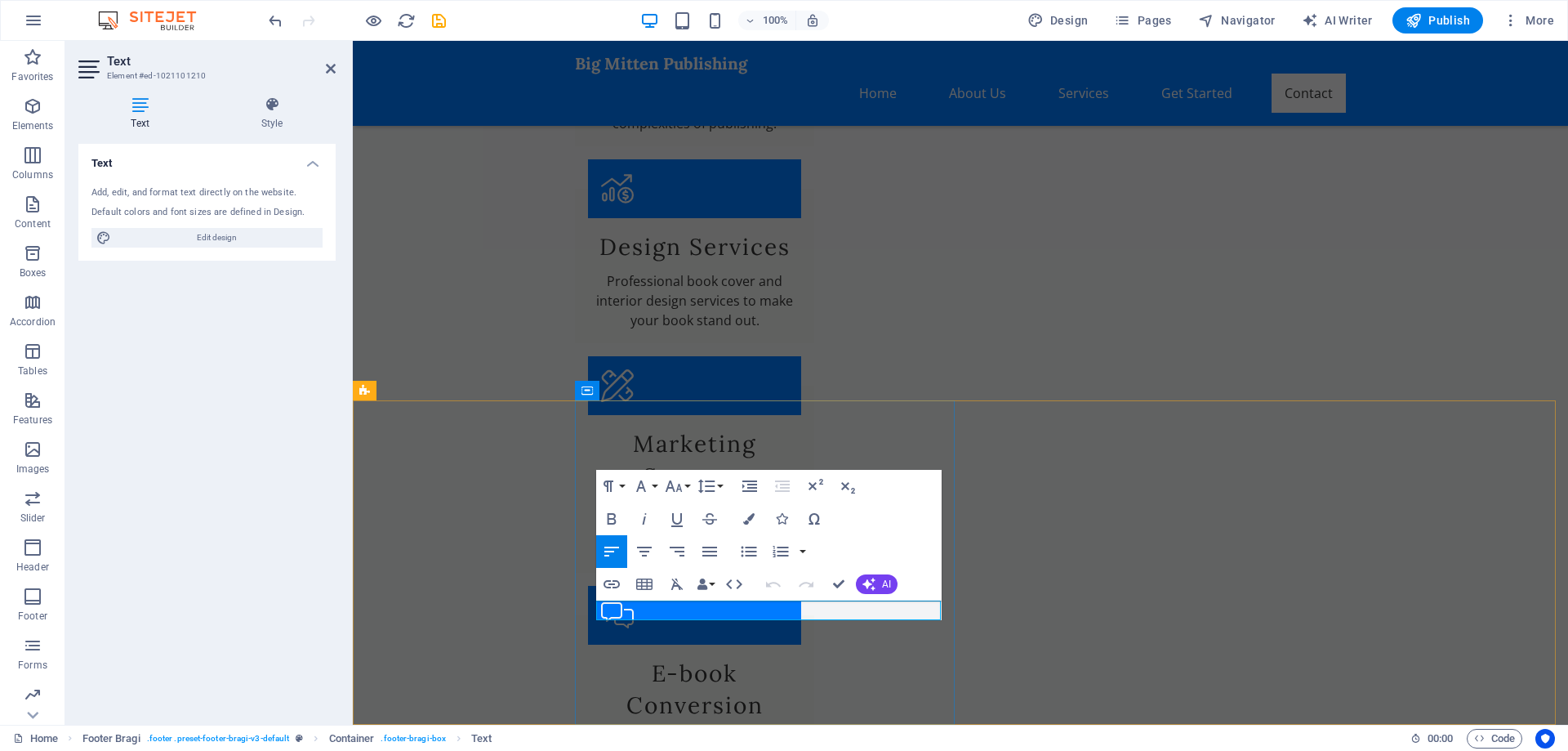
drag, startPoint x: 700, startPoint y: 608, endPoint x: 596, endPoint y: 611, distance: 104.0
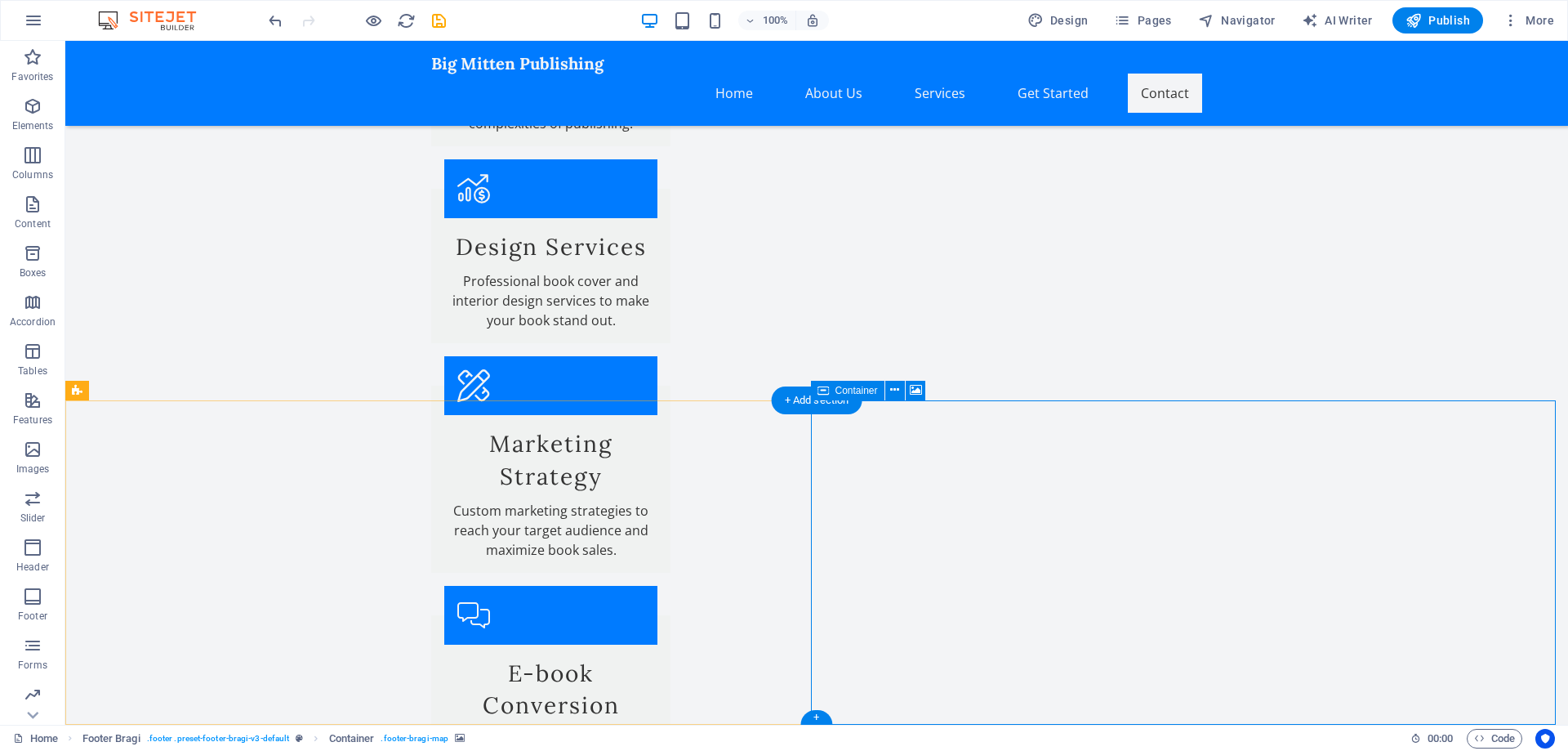
drag, startPoint x: 917, startPoint y: 393, endPoint x: 565, endPoint y: 352, distance: 354.4
click at [917, 393] on icon at bounding box center [916, 390] width 13 height 18
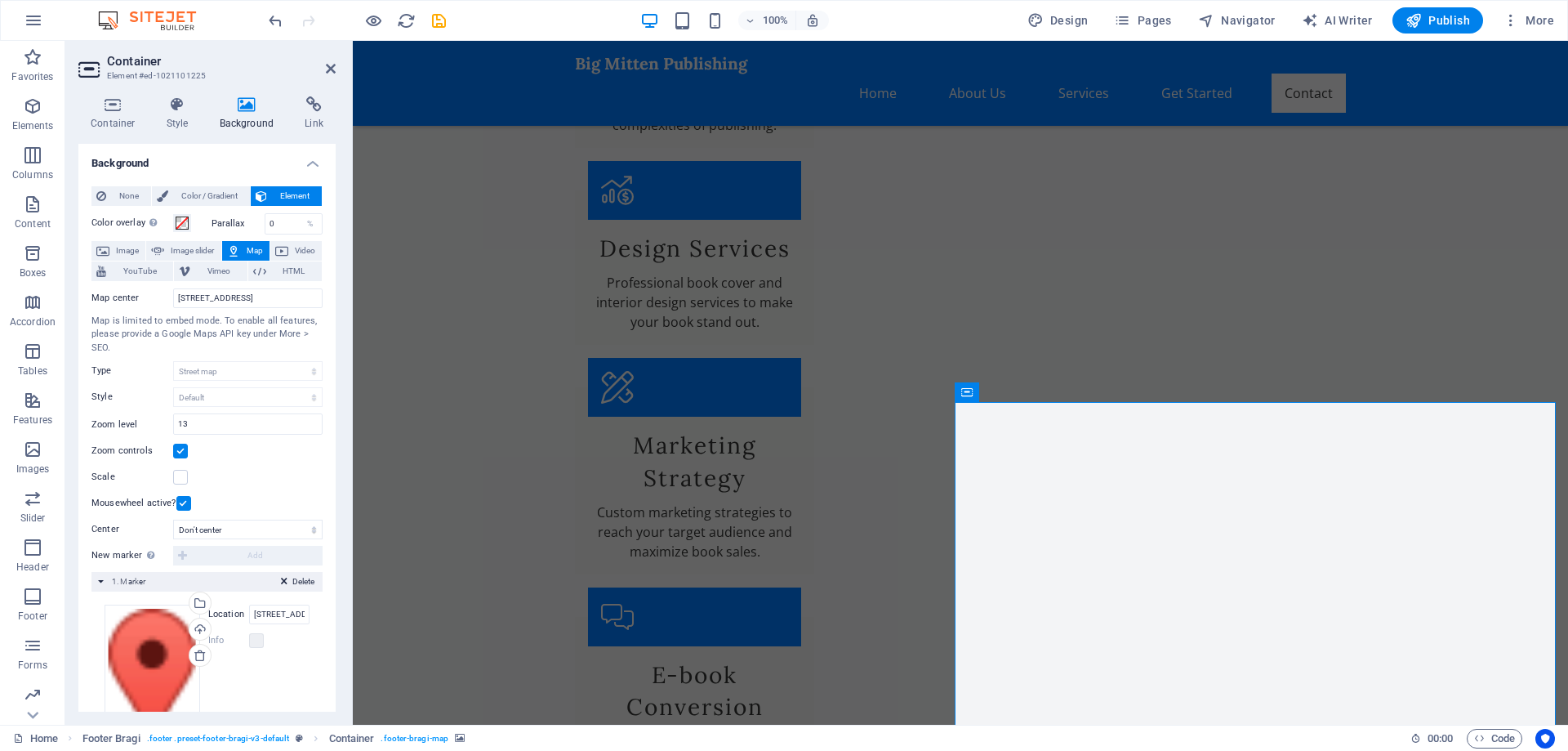
scroll to position [2455, 0]
click at [324, 65] on h2 "Container" at bounding box center [221, 62] width 229 height 15
drag, startPoint x: 325, startPoint y: 63, endPoint x: 306, endPoint y: 122, distance: 62.0
click at [326, 63] on icon at bounding box center [331, 68] width 10 height 13
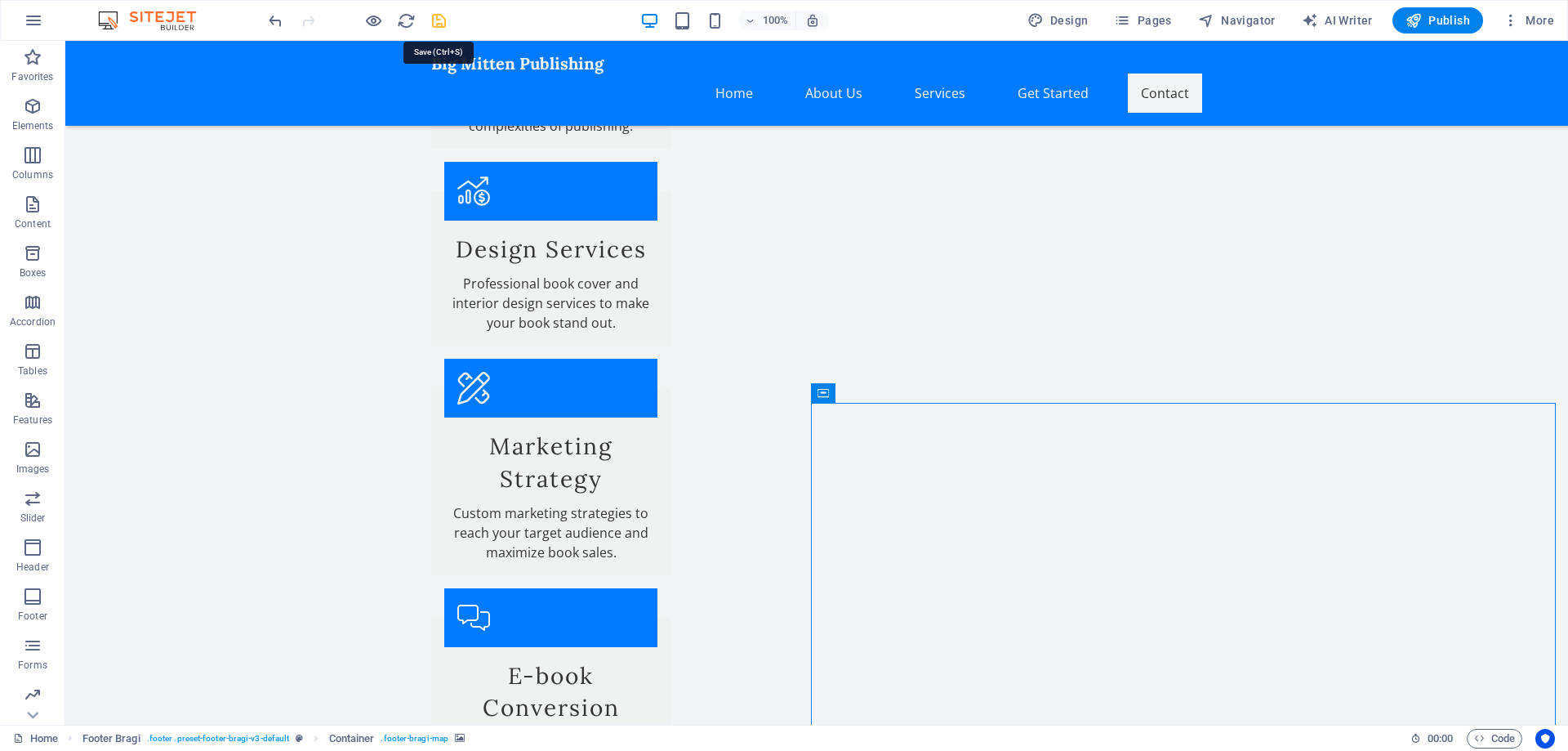
click at [440, 20] on icon "save" at bounding box center [439, 21] width 19 height 19
checkbox input "false"
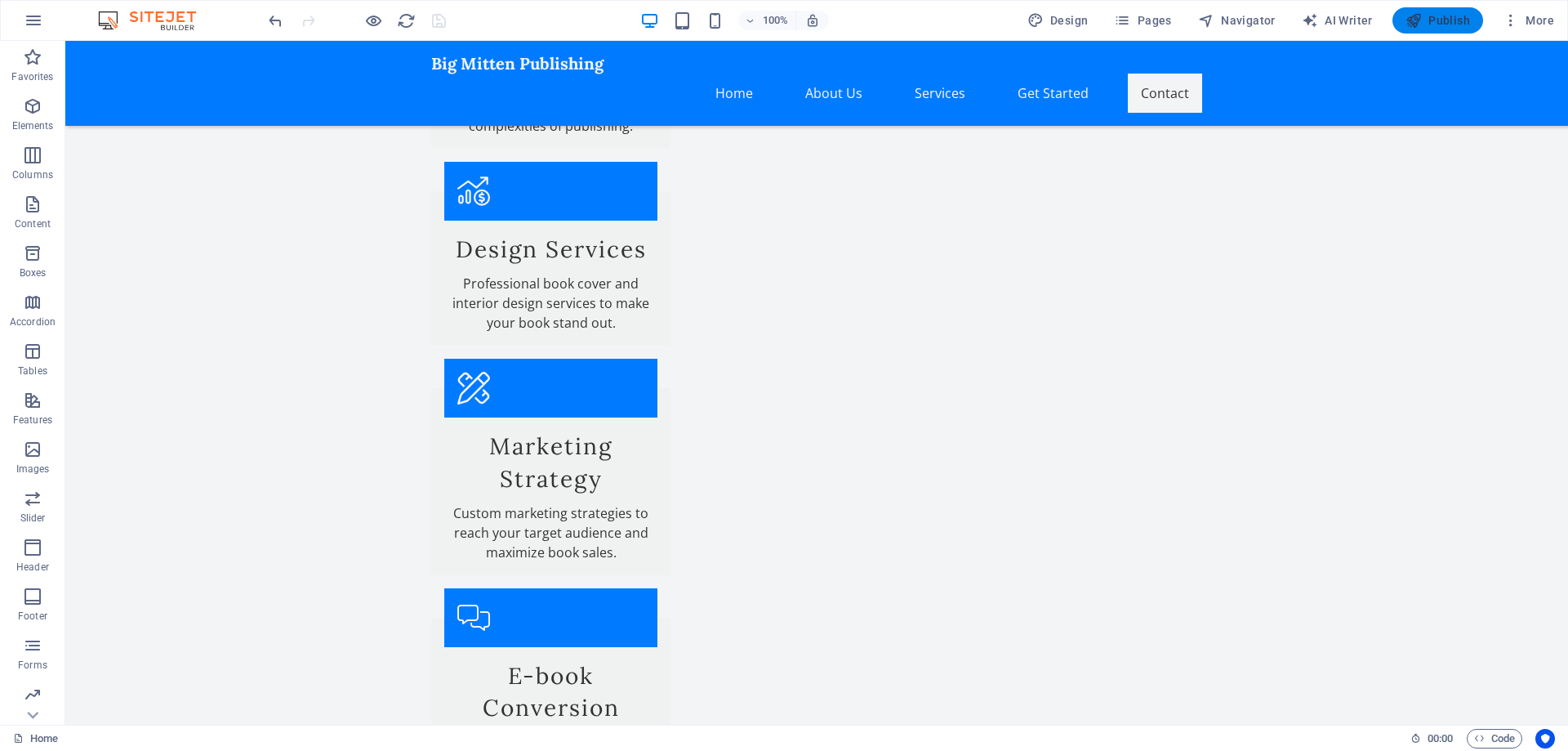
click at [1430, 19] on span "Publish" at bounding box center [1437, 21] width 64 height 17
